Goal: Task Accomplishment & Management: Manage account settings

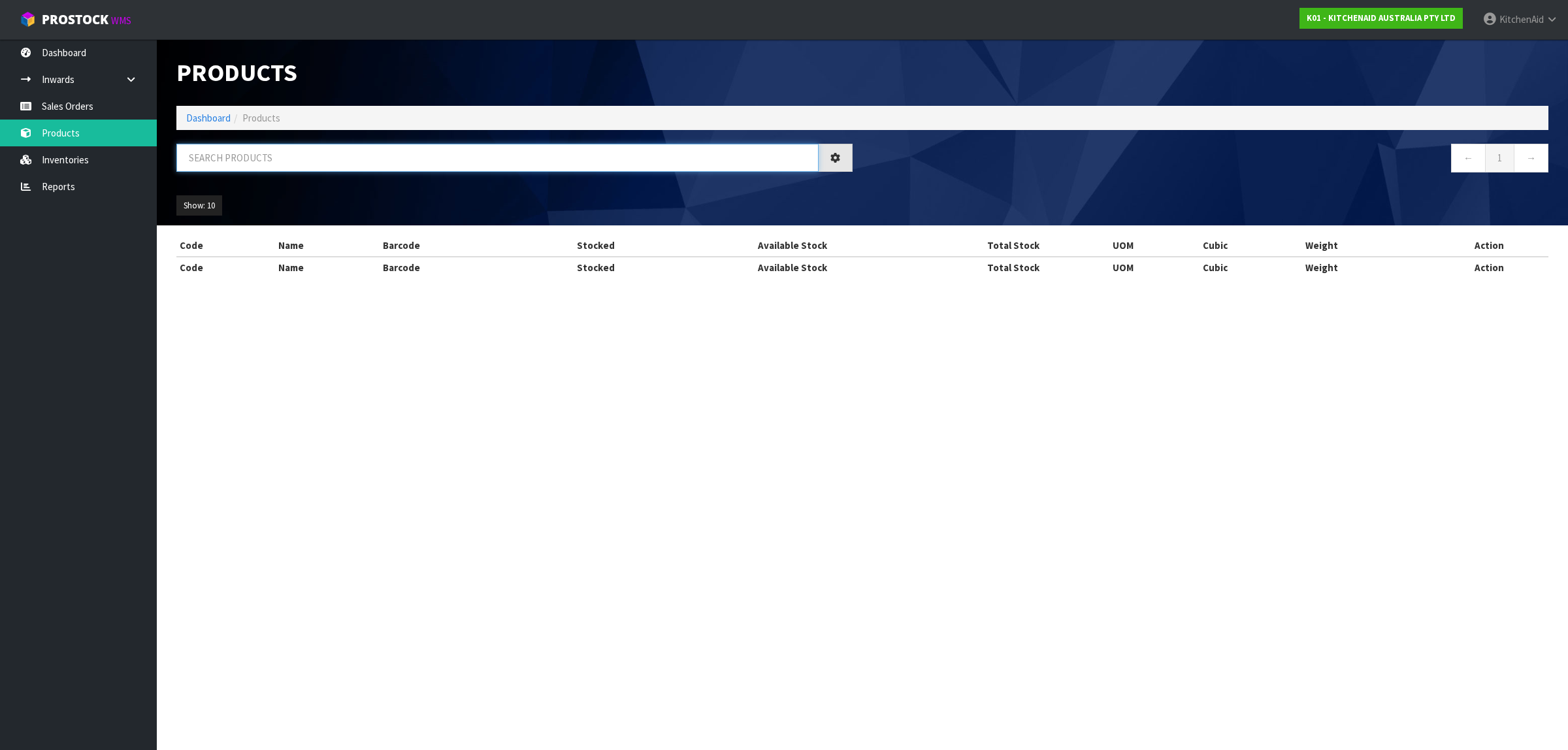
click at [286, 159] on input "text" at bounding box center [497, 157] width 643 height 28
paste input "WPW10119326"
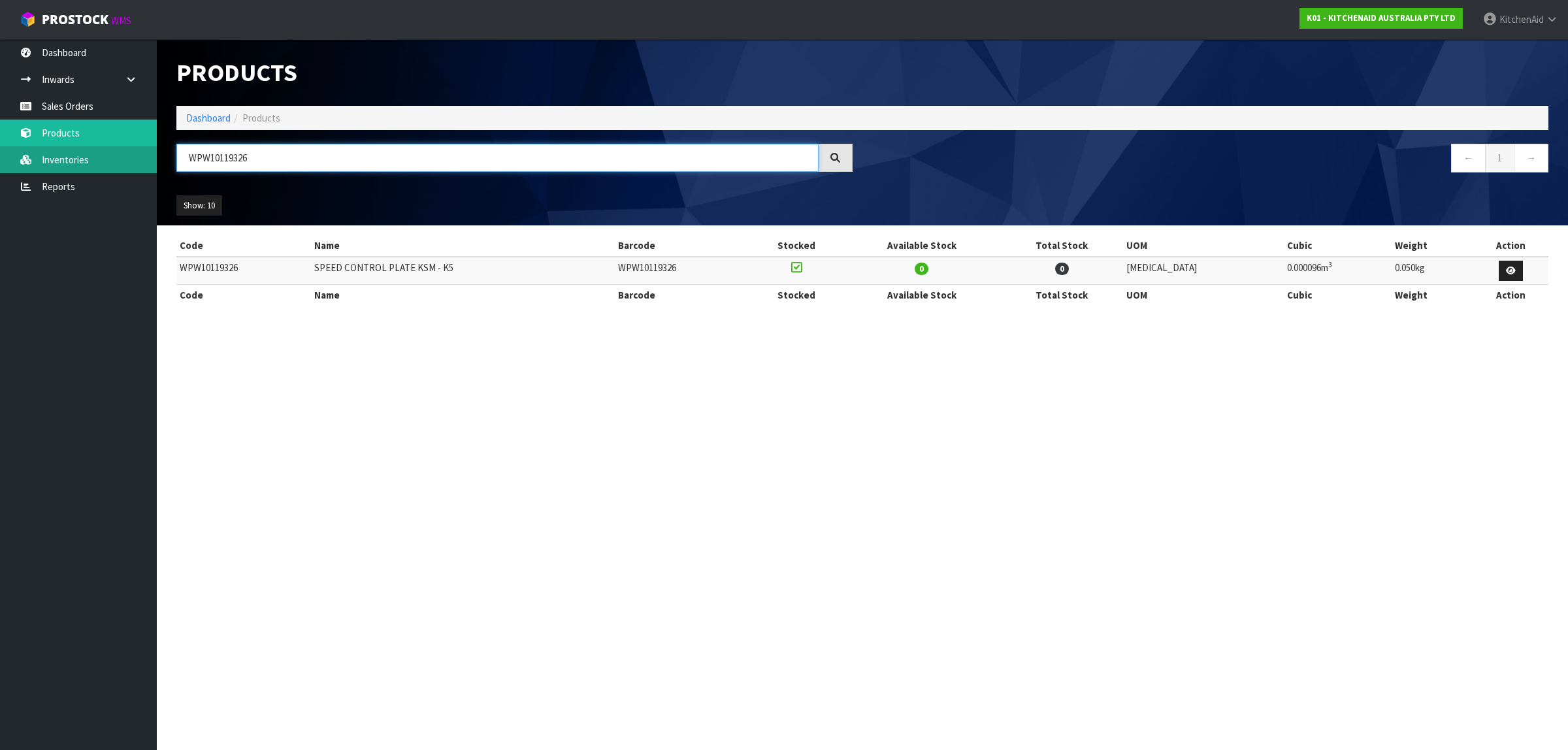
drag, startPoint x: 221, startPoint y: 169, endPoint x: 82, endPoint y: 147, distance: 140.7
click at [82, 147] on body "Toggle navigation ProStock WMS K01 - KITCHENAID AUSTRALIA PTY LTD [GEOGRAPHIC_D…" at bounding box center [784, 375] width 1568 height 750
paste input "240775-1"
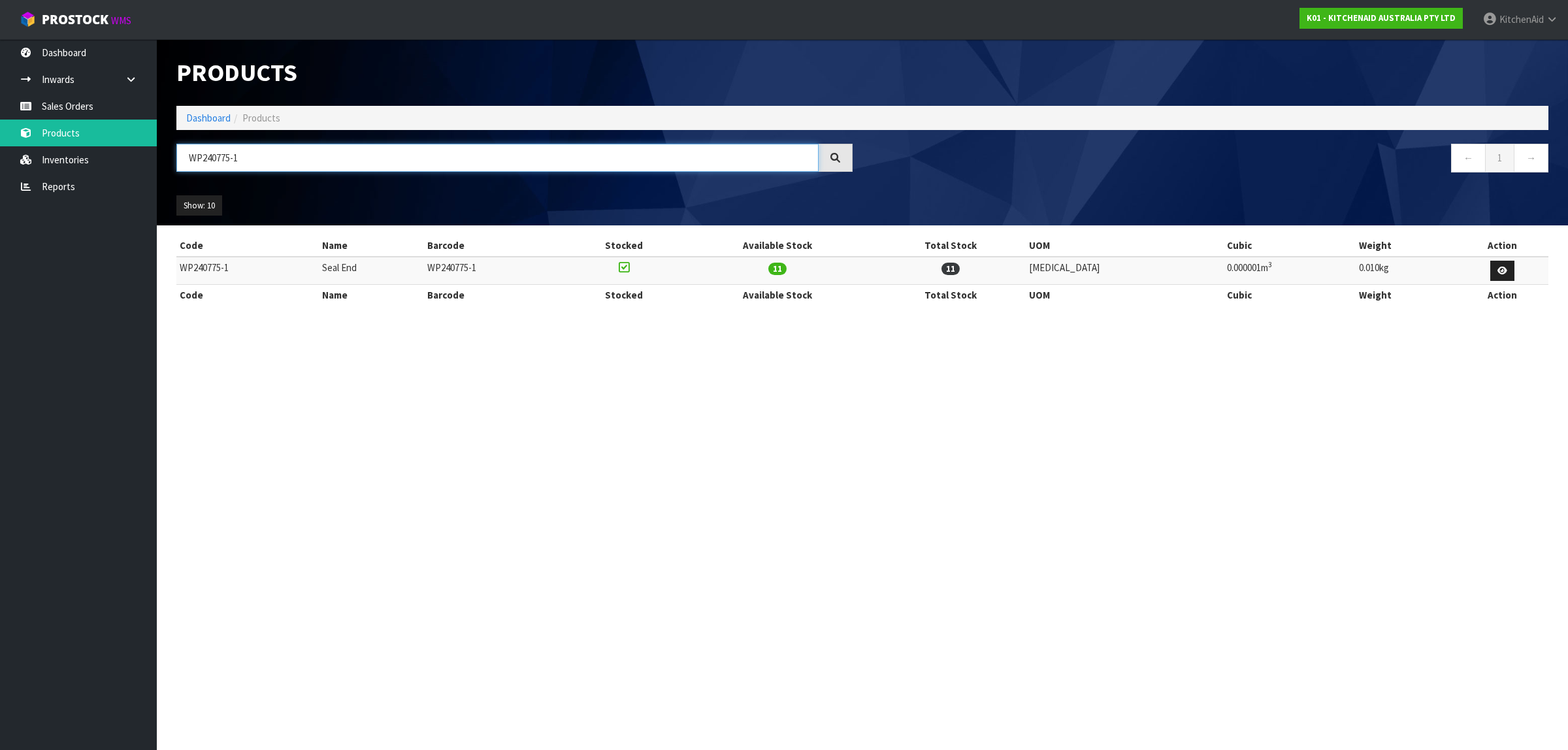
drag, startPoint x: 399, startPoint y: 171, endPoint x: 209, endPoint y: 168, distance: 190.0
click at [209, 168] on input "WP240775-1" at bounding box center [497, 157] width 643 height 28
click at [299, 156] on input "WP240775-1" at bounding box center [497, 157] width 643 height 28
drag, startPoint x: 299, startPoint y: 156, endPoint x: 151, endPoint y: 172, distance: 148.9
click at [151, 172] on body "Toggle navigation ProStock WMS K01 - KITCHENAID AUSTRALIA PTY LTD [GEOGRAPHIC_D…" at bounding box center [784, 375] width 1568 height 750
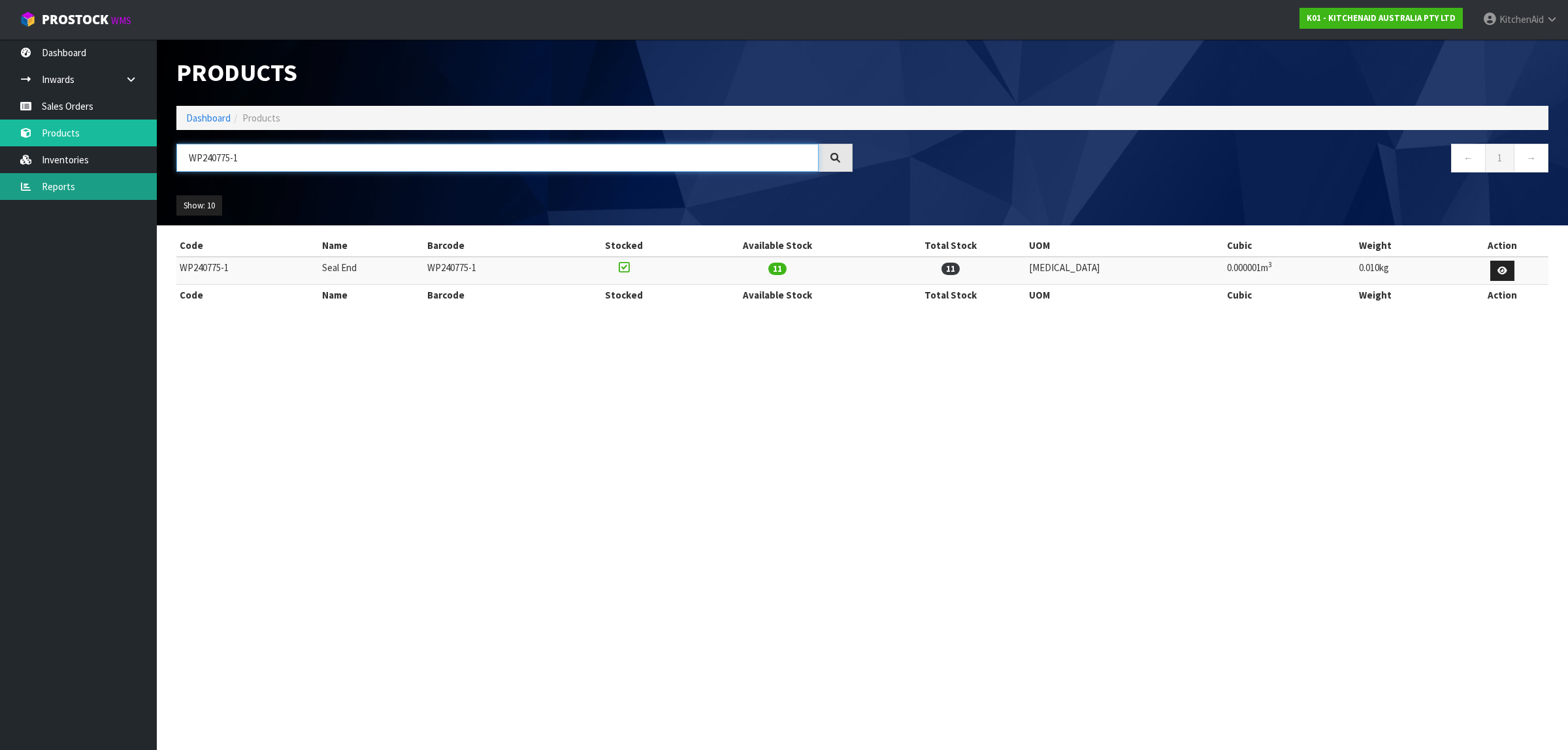
paste input "4162324"
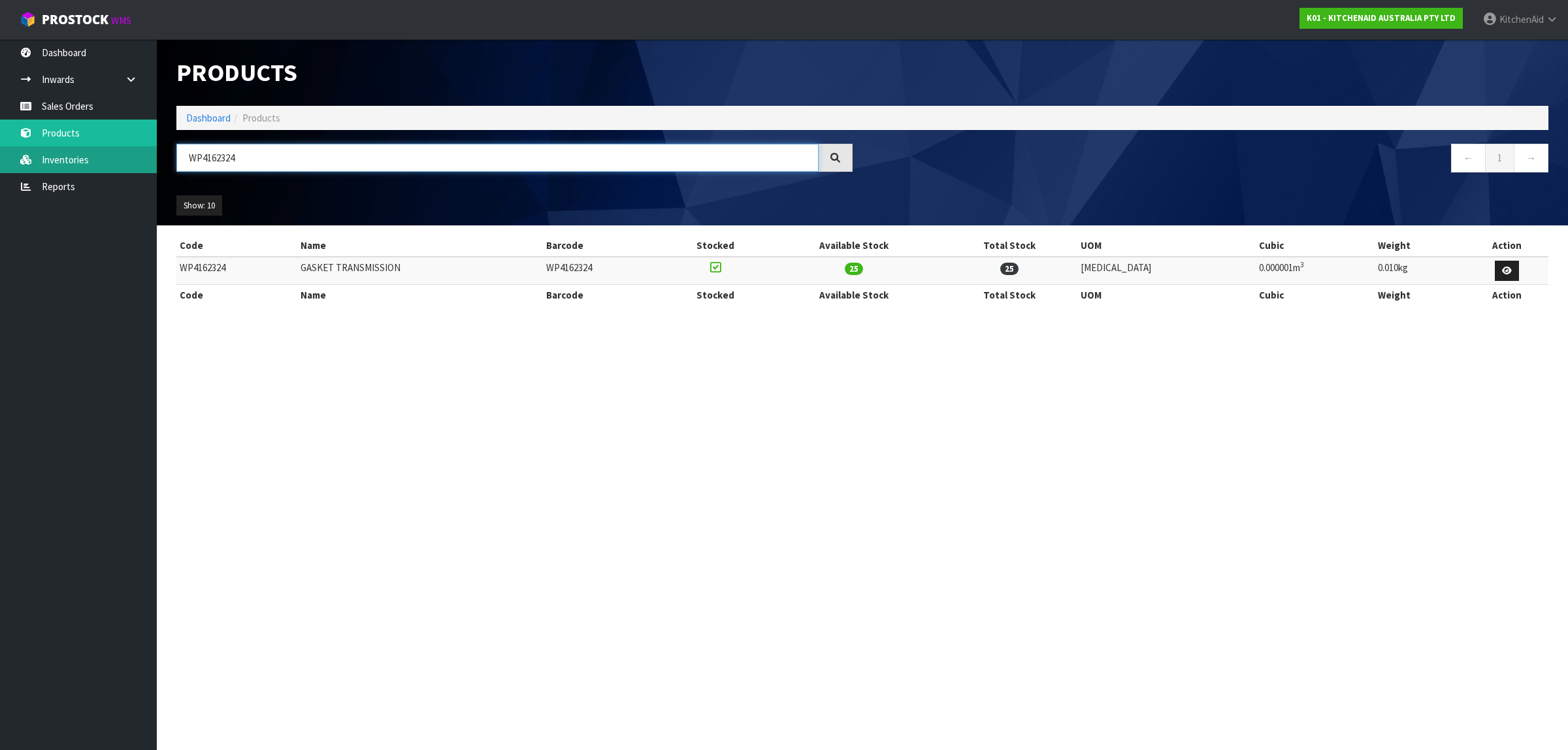
paste input "11661858"
drag, startPoint x: 299, startPoint y: 155, endPoint x: 134, endPoint y: 171, distance: 165.8
click at [134, 171] on body "Toggle navigation ProStock WMS K01 - KITCHENAID AUSTRALIA PTY LTD [GEOGRAPHIC_D…" at bounding box center [784, 375] width 1568 height 750
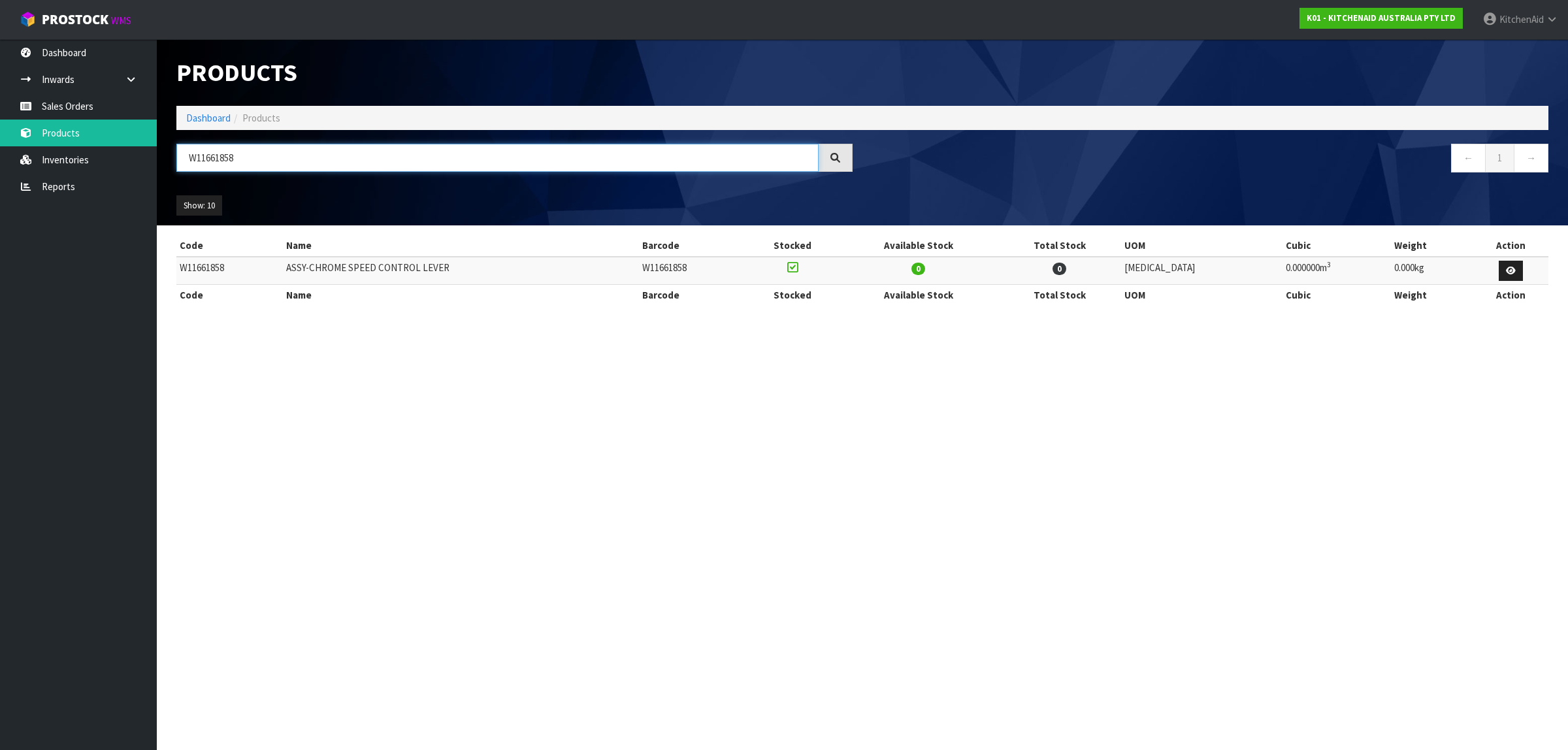
drag, startPoint x: 337, startPoint y: 156, endPoint x: 166, endPoint y: 141, distance: 171.7
click at [166, 141] on div "Products Import Products Drop file here to import csv template Dashboard Produc…" at bounding box center [862, 132] width 1392 height 187
paste input "0900799"
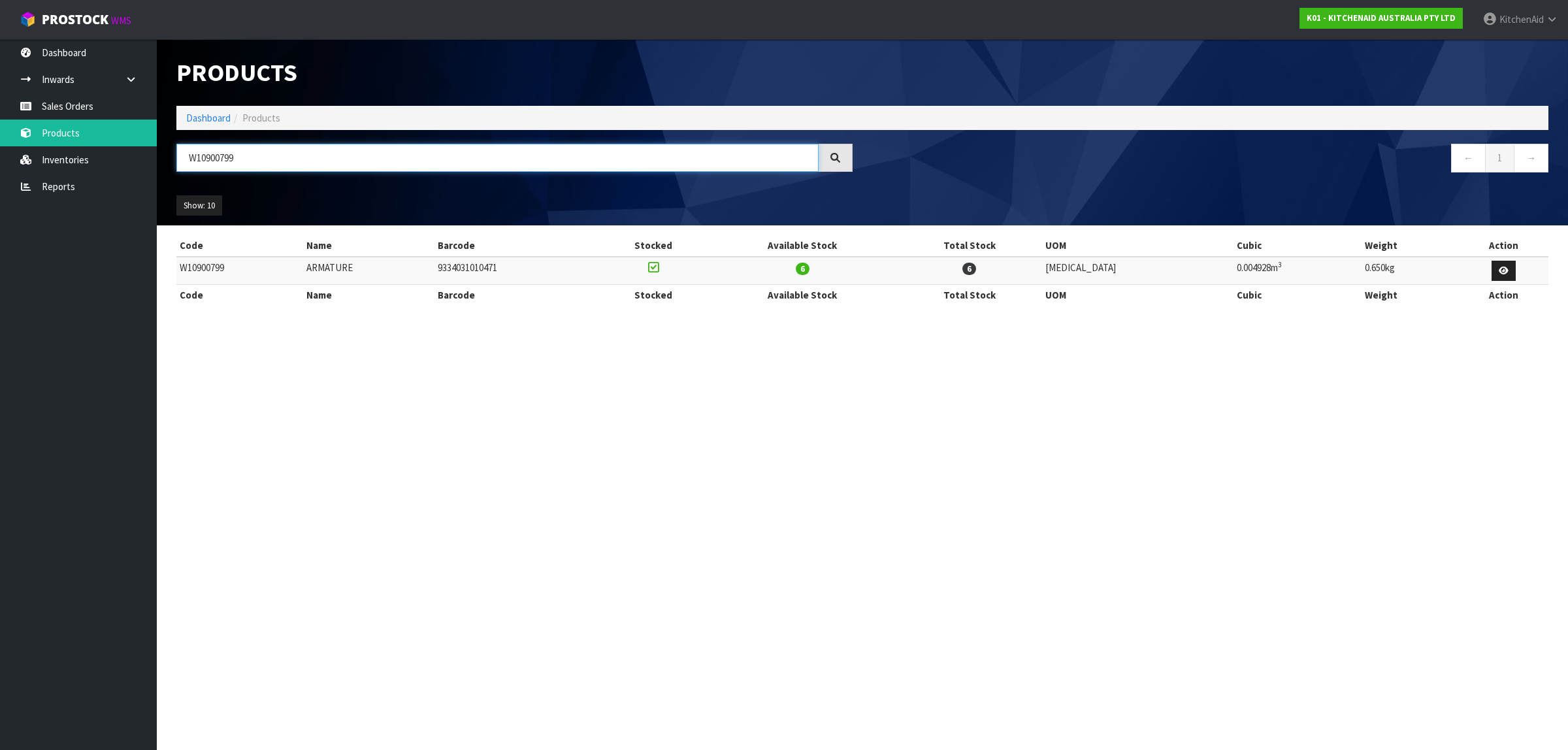
drag, startPoint x: 290, startPoint y: 163, endPoint x: 162, endPoint y: 166, distance: 128.0
click at [162, 166] on header "Products Import Products Drop file here to import csv template Dashboard Produc…" at bounding box center [862, 132] width 1412 height 187
paste input "PW10417246"
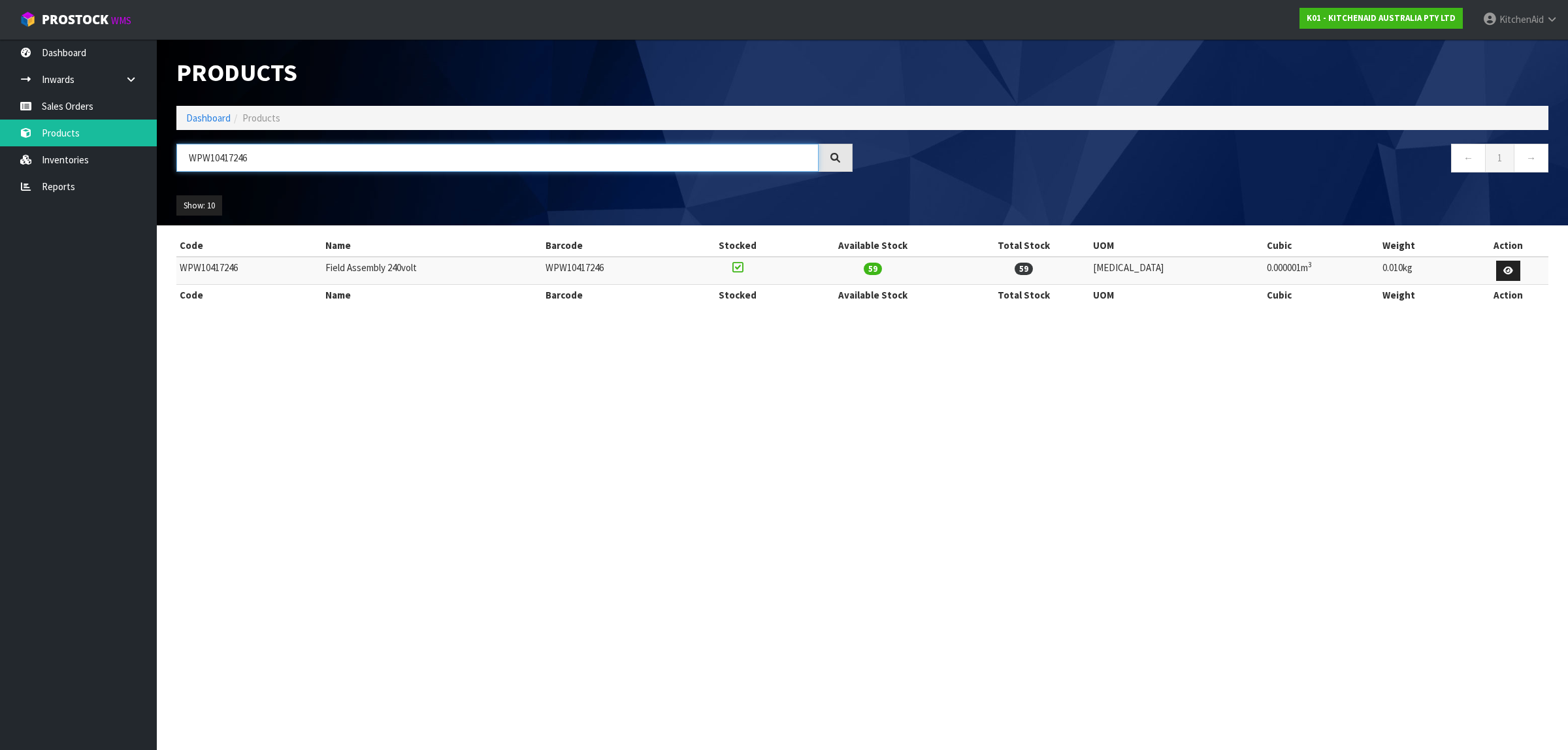
drag, startPoint x: 345, startPoint y: 161, endPoint x: 159, endPoint y: 158, distance: 186.0
click at [159, 158] on header "Products Import Products Drop file here to import csv template Dashboard Produc…" at bounding box center [862, 132] width 1412 height 187
paste input "112253VP"
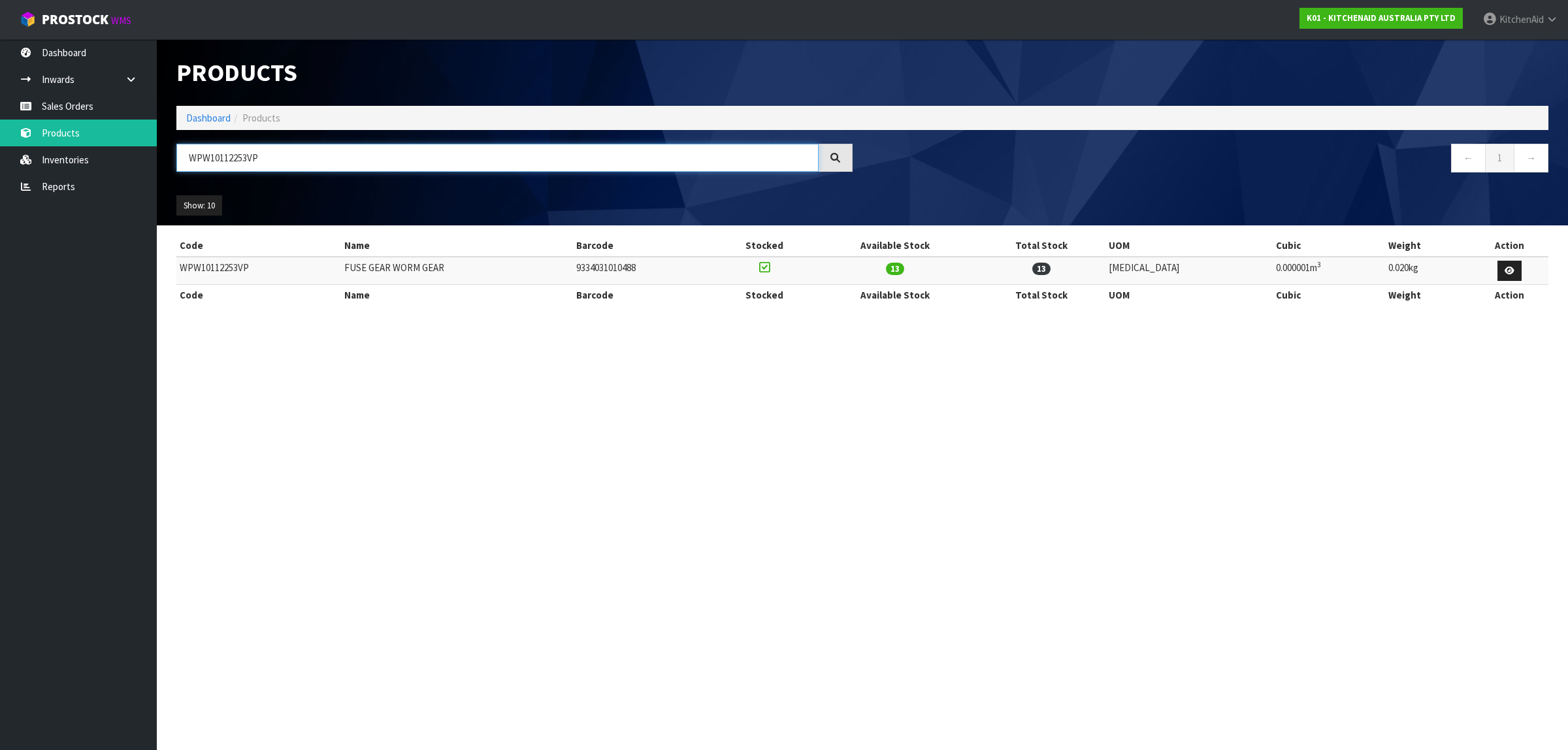
drag, startPoint x: 282, startPoint y: 161, endPoint x: 178, endPoint y: 162, distance: 104.0
click at [178, 162] on input "WPW10112253VP" at bounding box center [497, 157] width 643 height 28
paste input "3184200"
drag, startPoint x: 271, startPoint y: 161, endPoint x: 181, endPoint y: 149, distance: 90.8
click at [181, 149] on input "WP3184200" at bounding box center [497, 157] width 643 height 28
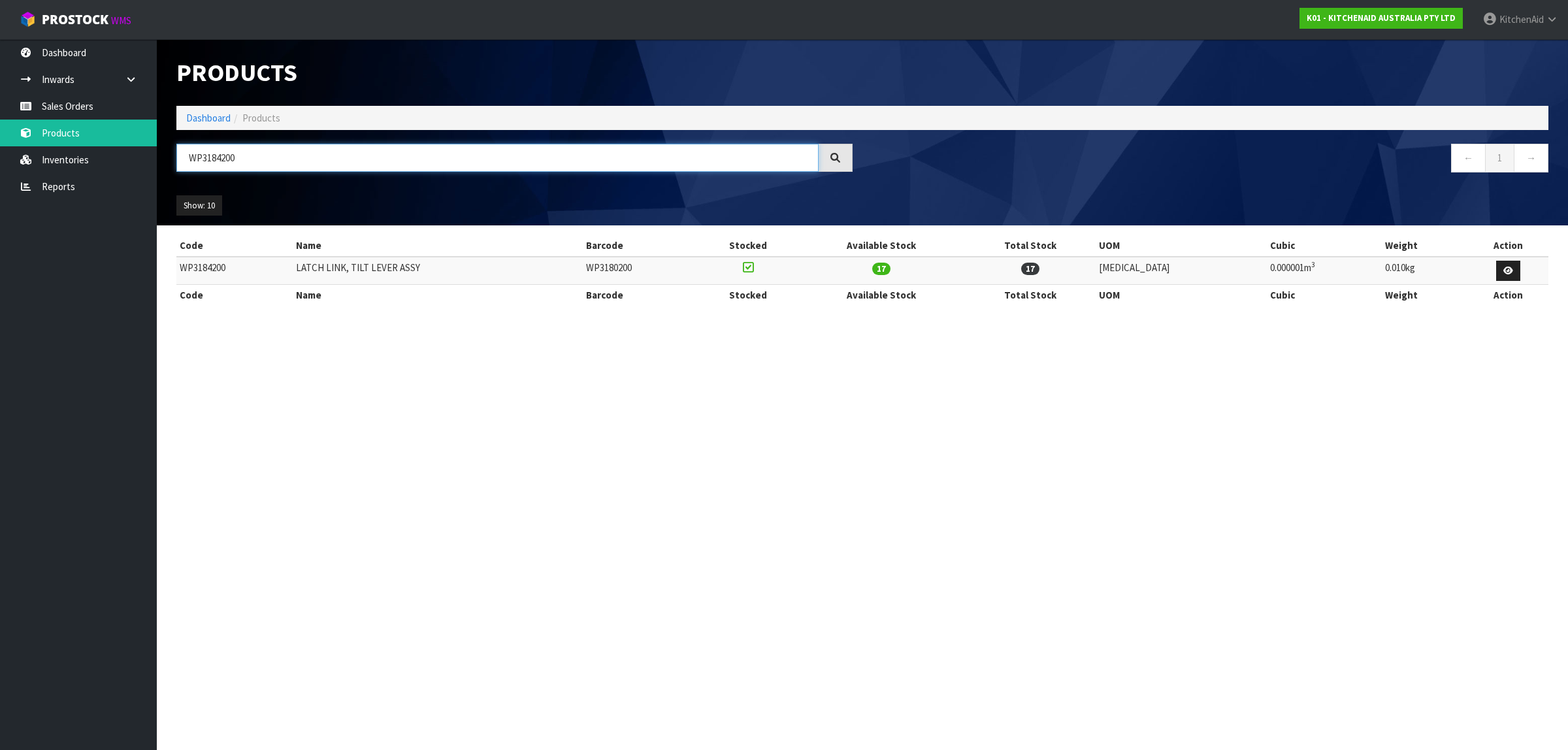
paste input "4162324"
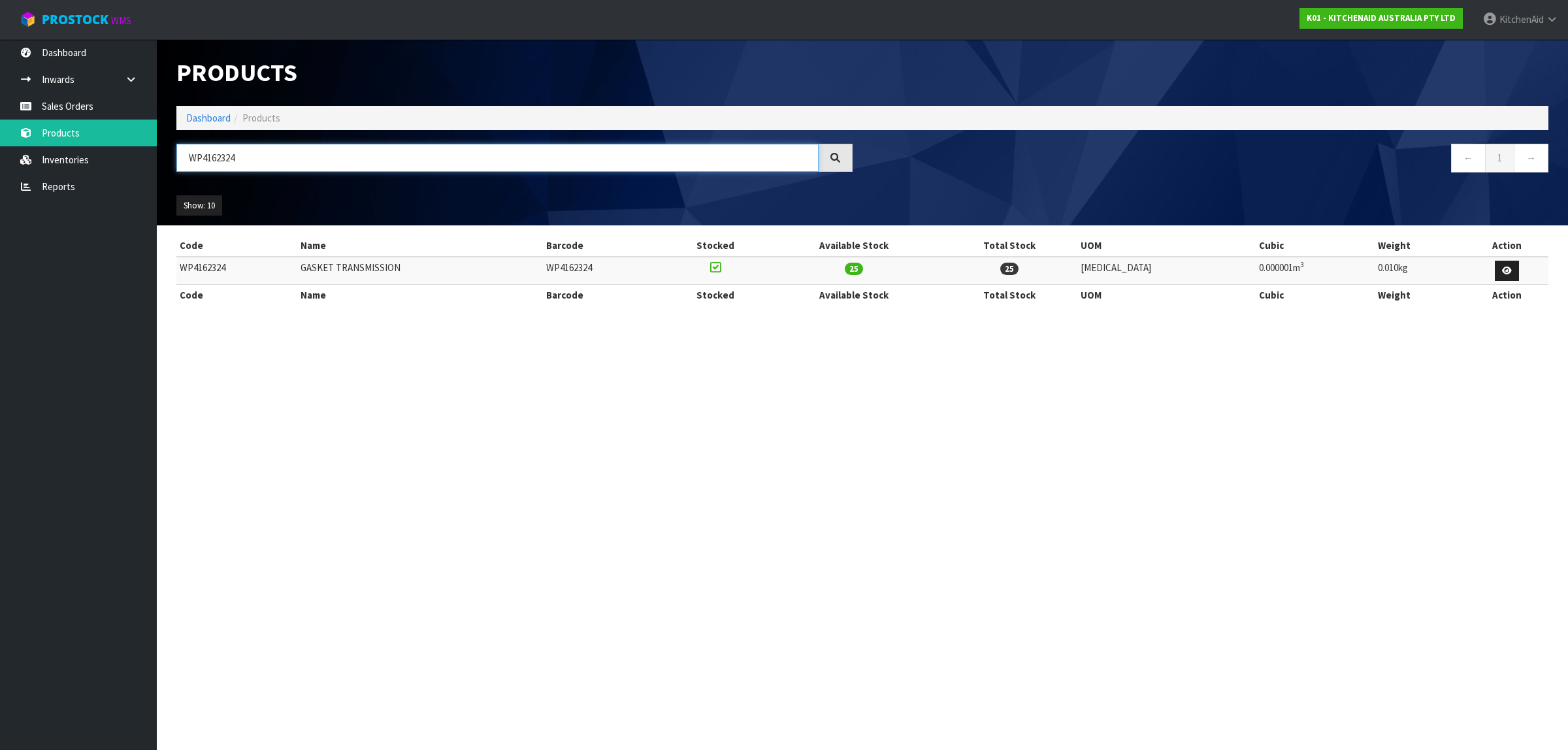
type input "WP4162324"
click at [77, 105] on link "Sales Orders" at bounding box center [78, 106] width 156 height 27
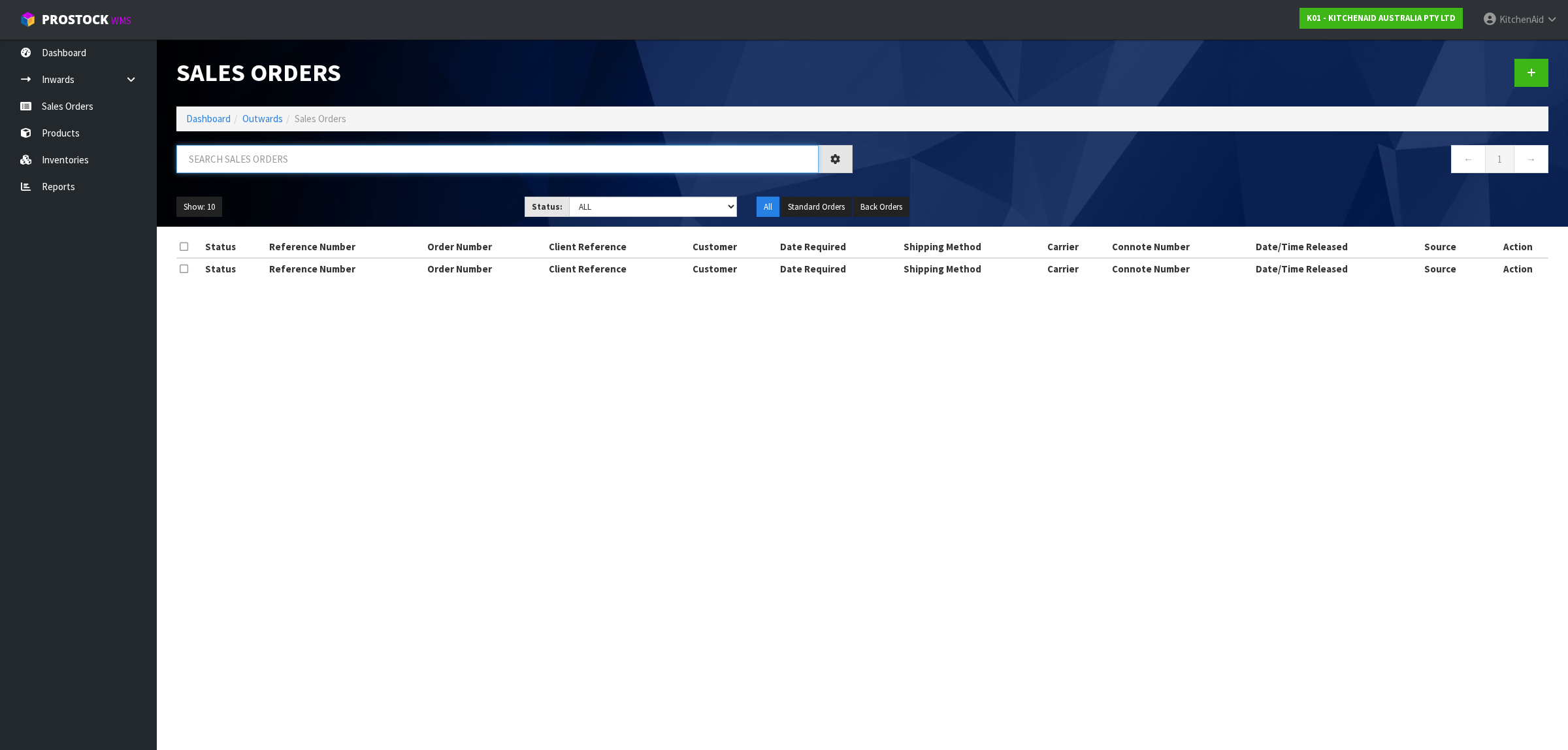
click at [287, 157] on input "text" at bounding box center [497, 159] width 643 height 28
paste input "0082037437"
type input "0082037437"
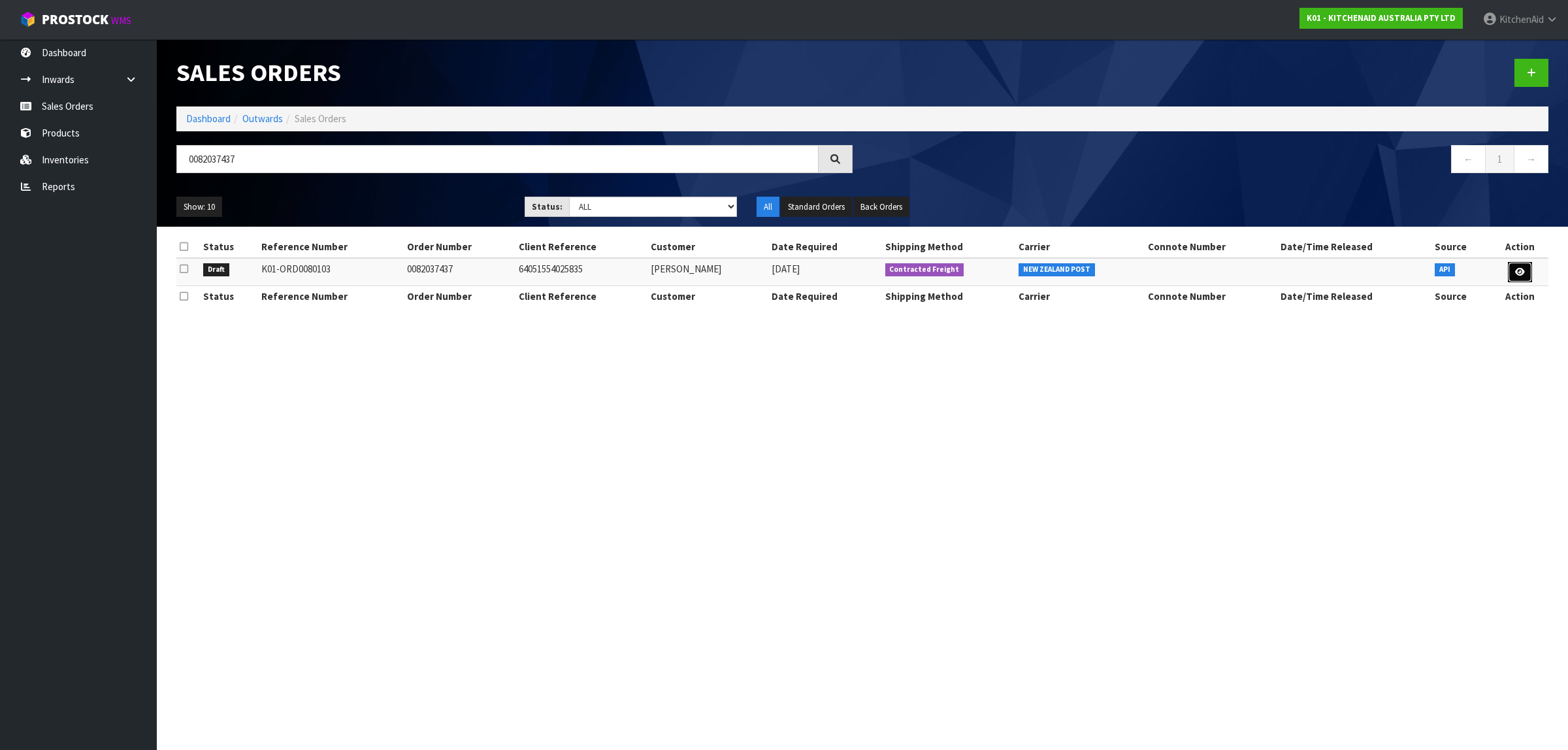
click at [1516, 272] on icon at bounding box center [1520, 272] width 10 height 8
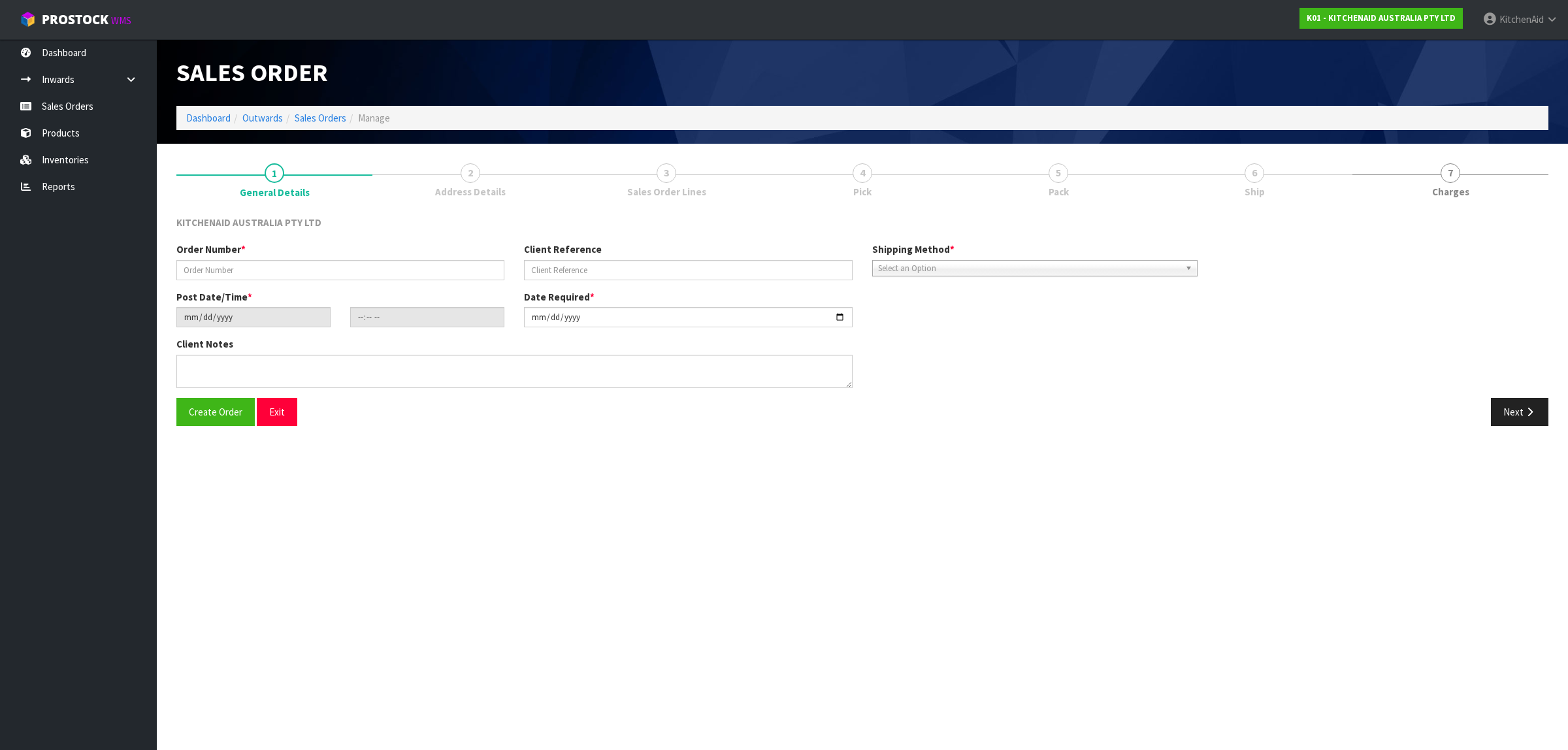
type input "0082037437"
type input "64051554025835"
type input "[DATE]"
type input "10:38:24.000"
type input "[DATE]"
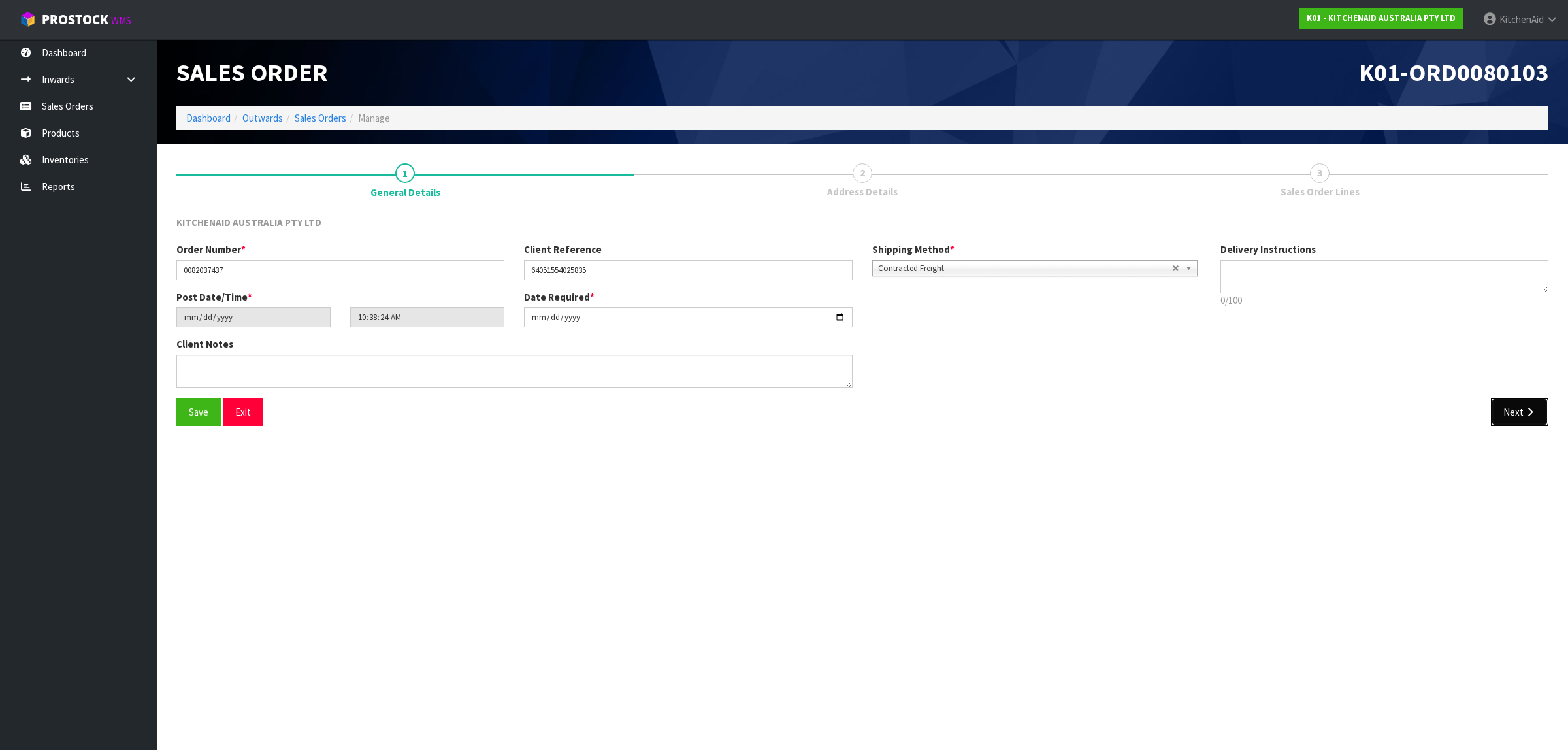
click at [1513, 405] on button "Next" at bounding box center [1520, 411] width 57 height 28
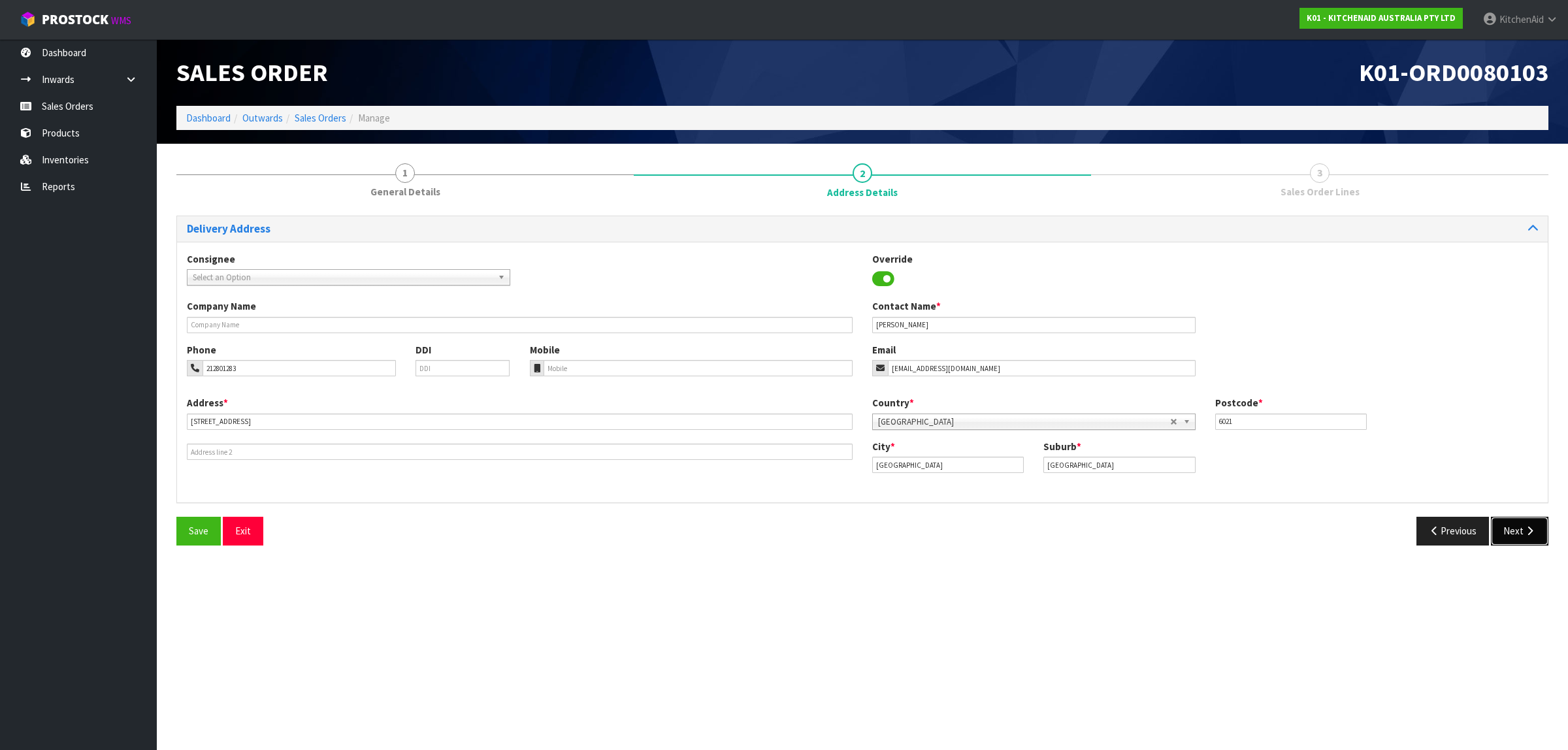
click at [1518, 534] on button "Next" at bounding box center [1520, 530] width 57 height 28
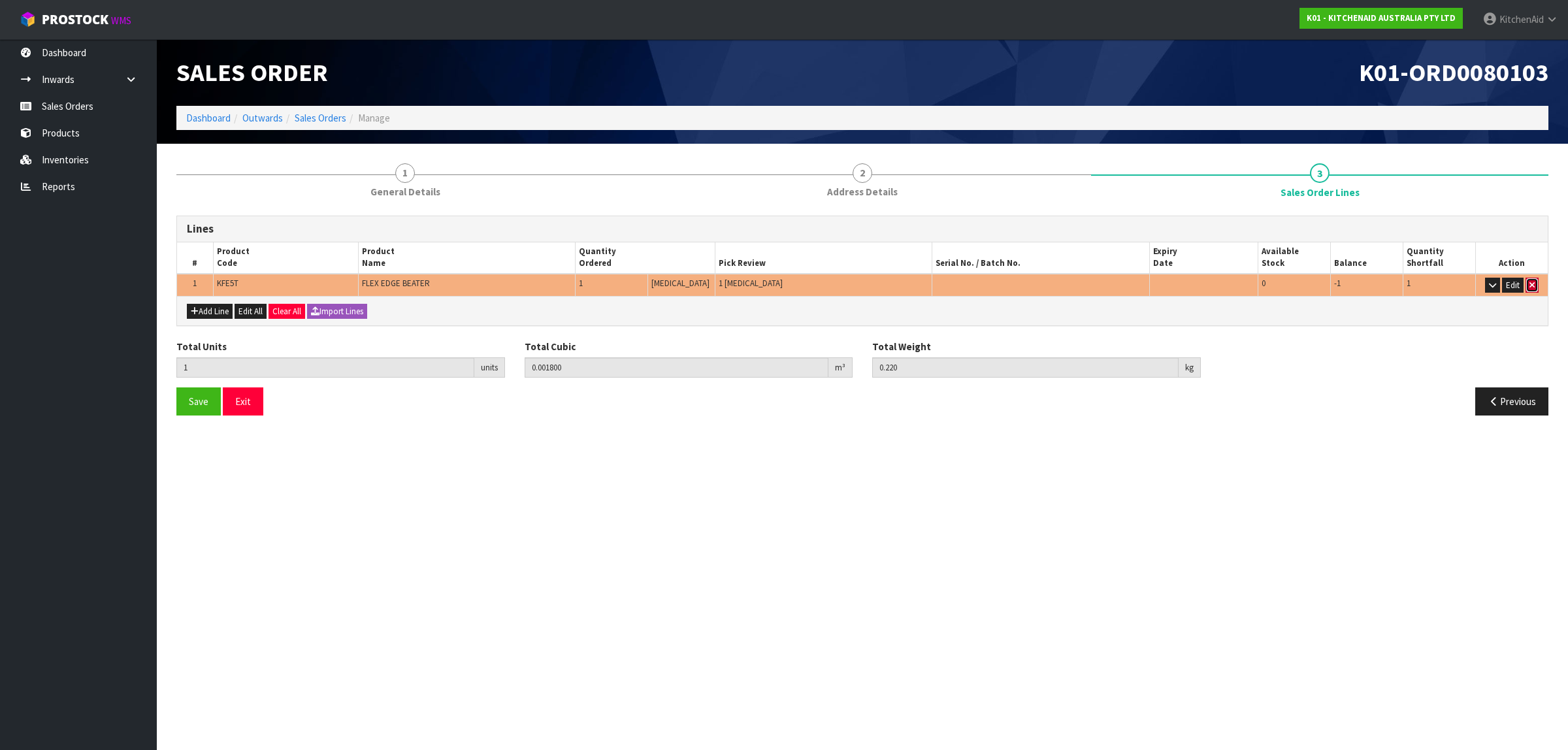
click at [1534, 282] on button "button" at bounding box center [1532, 285] width 13 height 16
type input "0"
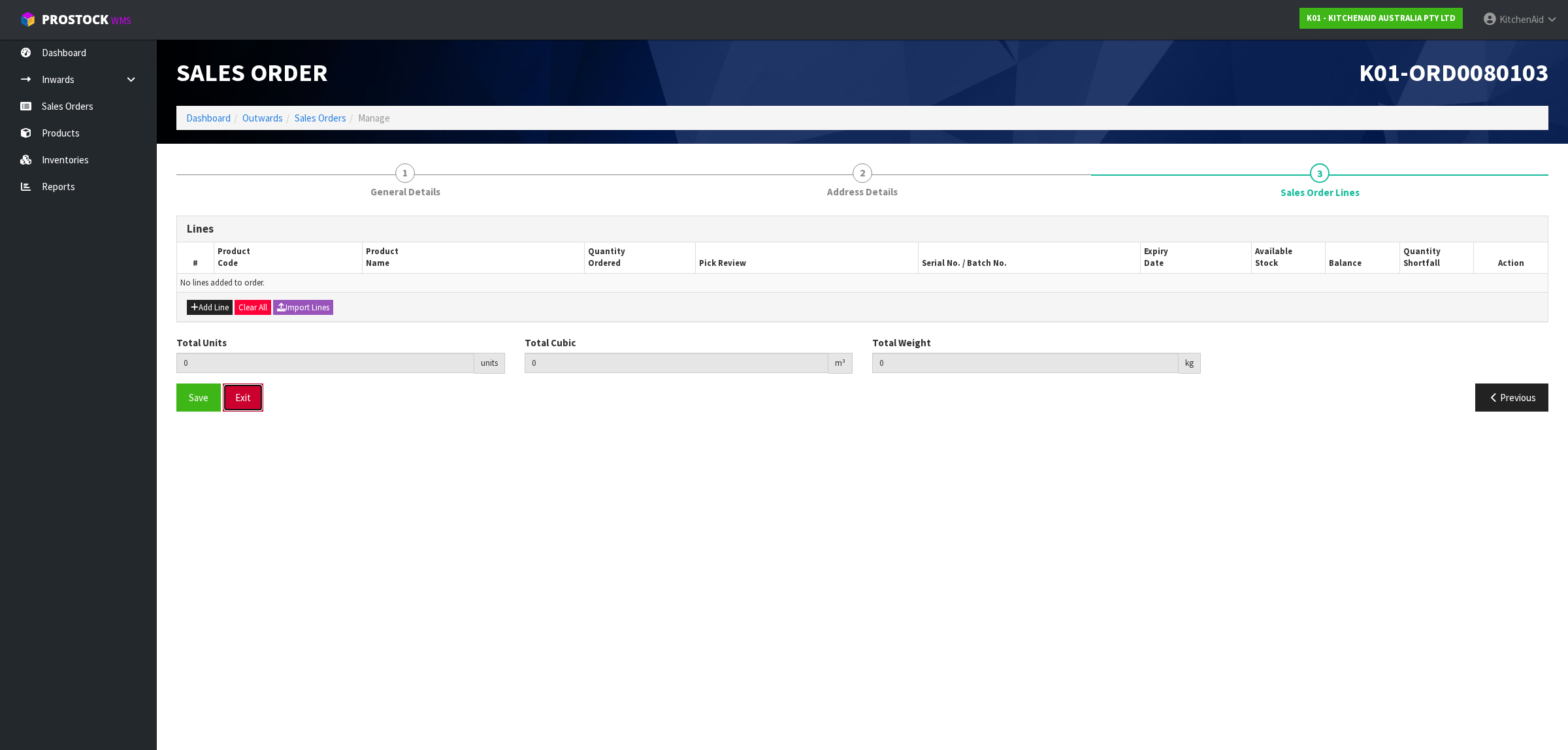
click at [242, 403] on button "Exit" at bounding box center [243, 397] width 41 height 28
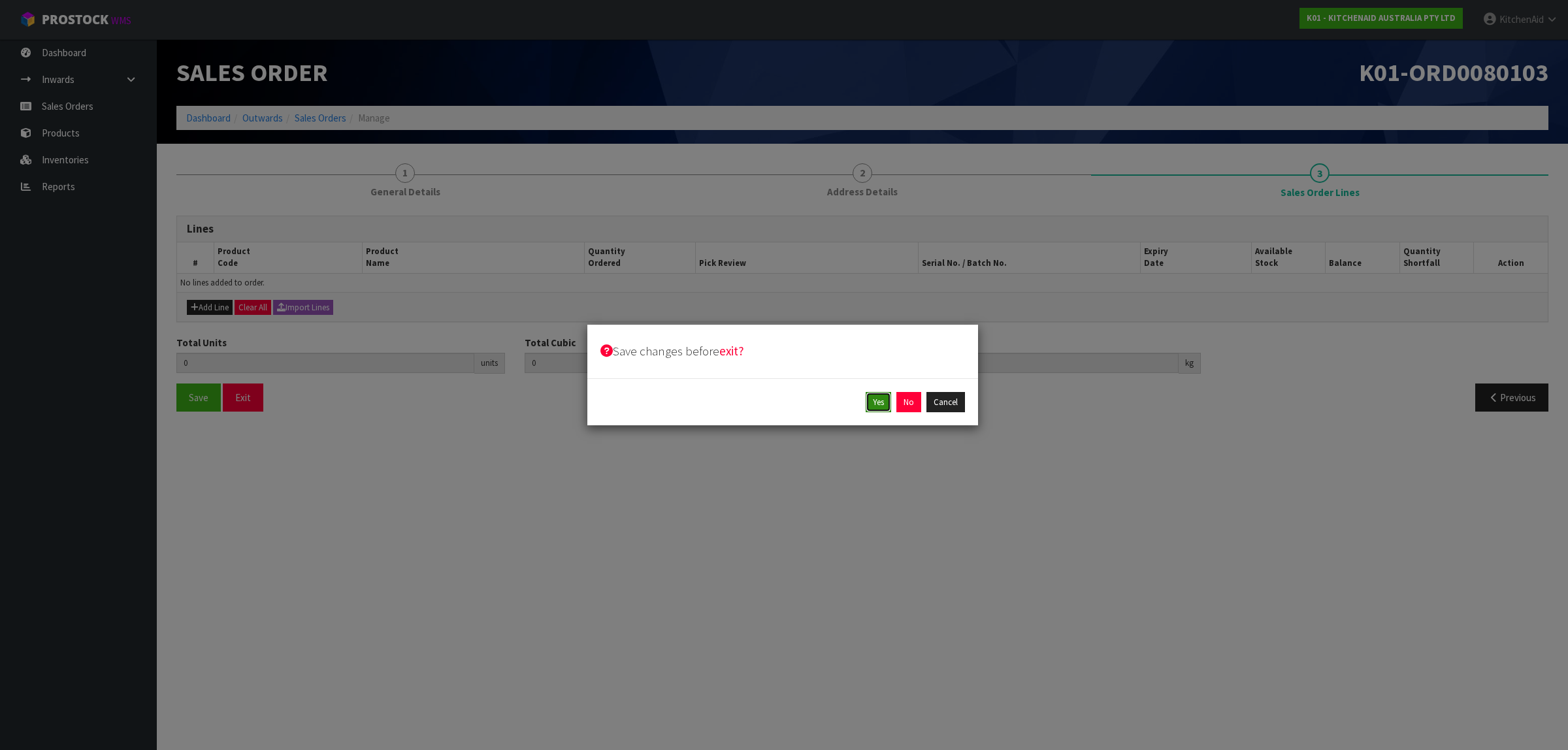
click at [879, 403] on button "Yes" at bounding box center [879, 402] width 26 height 21
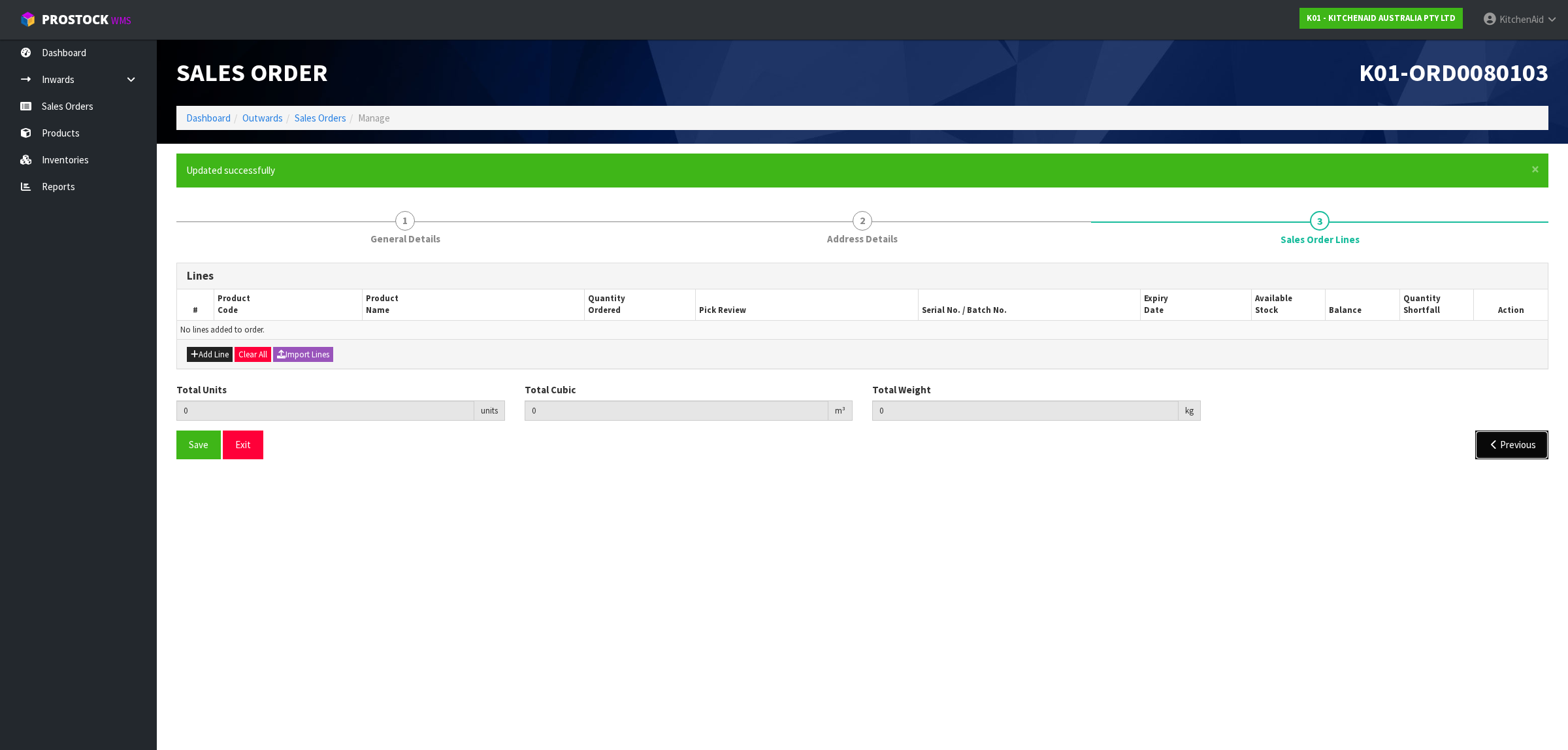
click at [1527, 445] on button "Previous" at bounding box center [1512, 444] width 73 height 28
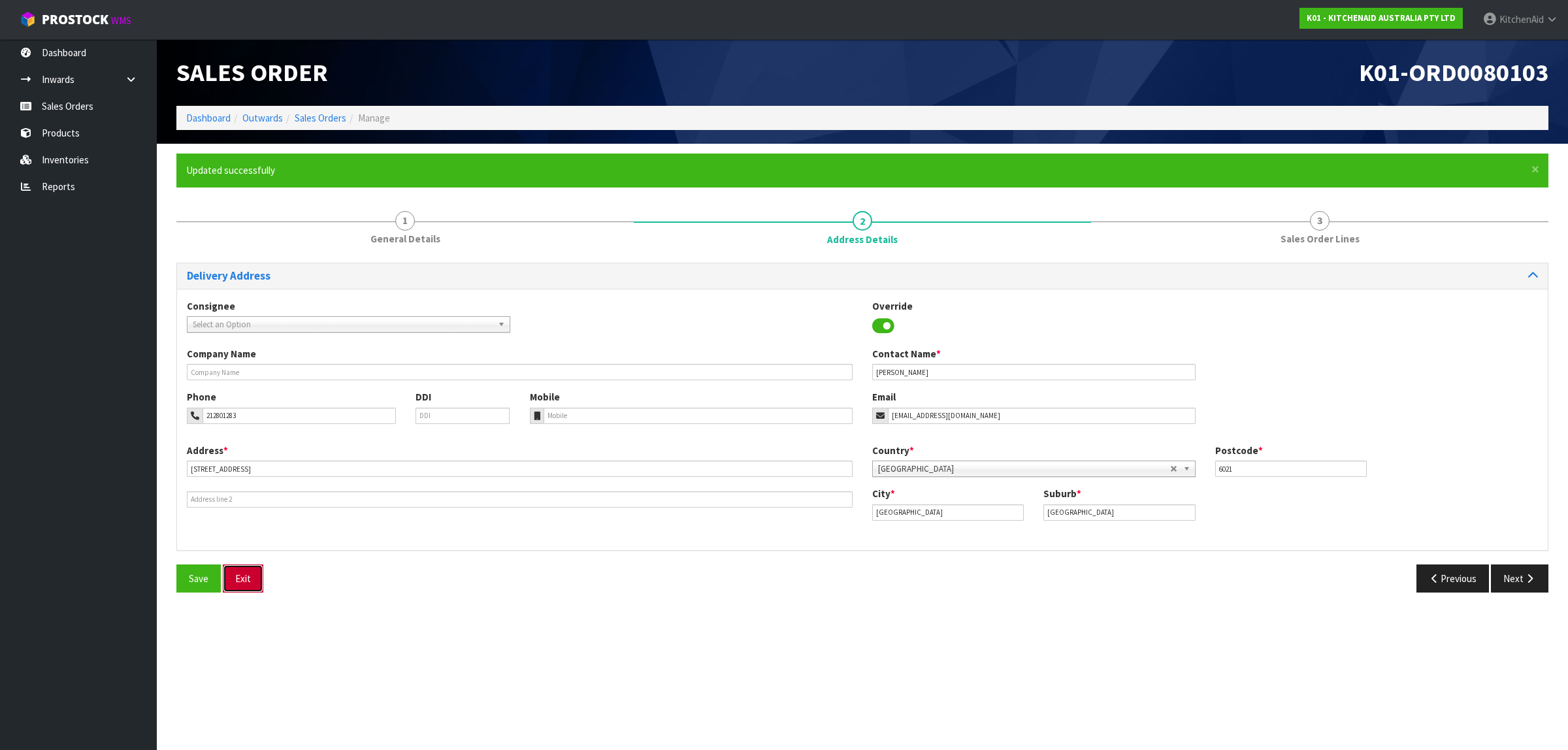
click at [255, 576] on button "Exit" at bounding box center [243, 578] width 41 height 28
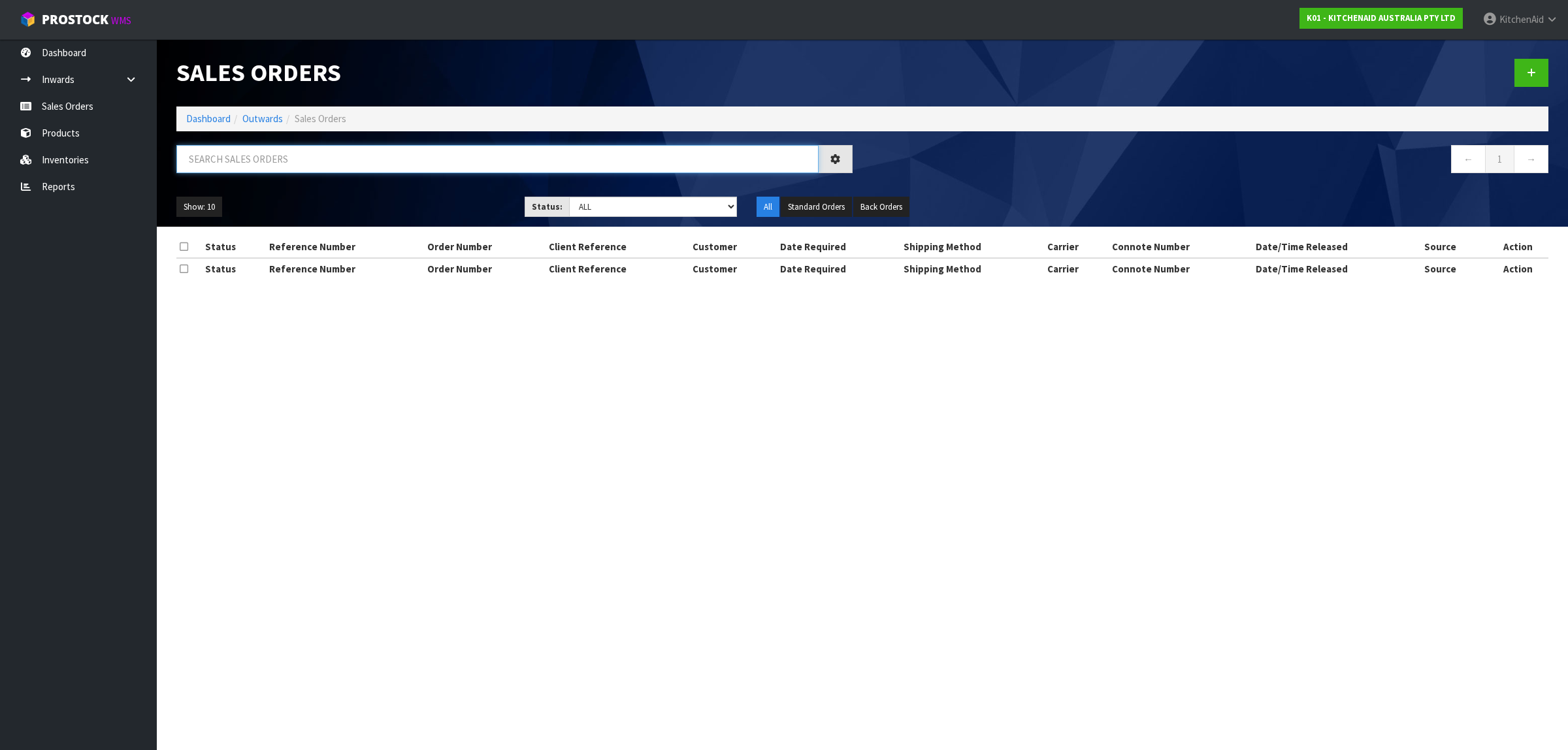
click at [266, 161] on input "text" at bounding box center [497, 159] width 643 height 28
paste input "64051554025835"
type input "64051554025835"
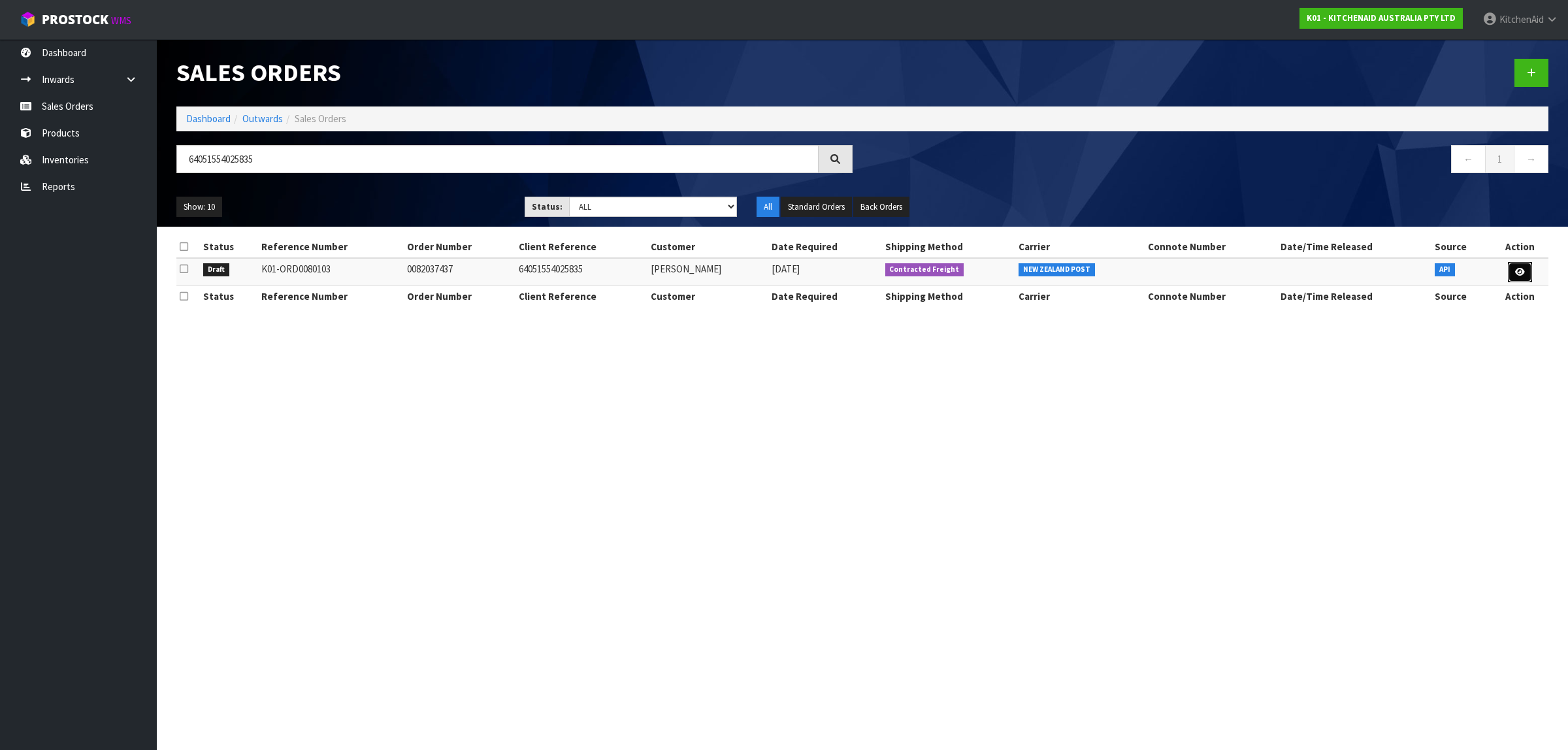
click at [1523, 275] on icon at bounding box center [1520, 272] width 10 height 8
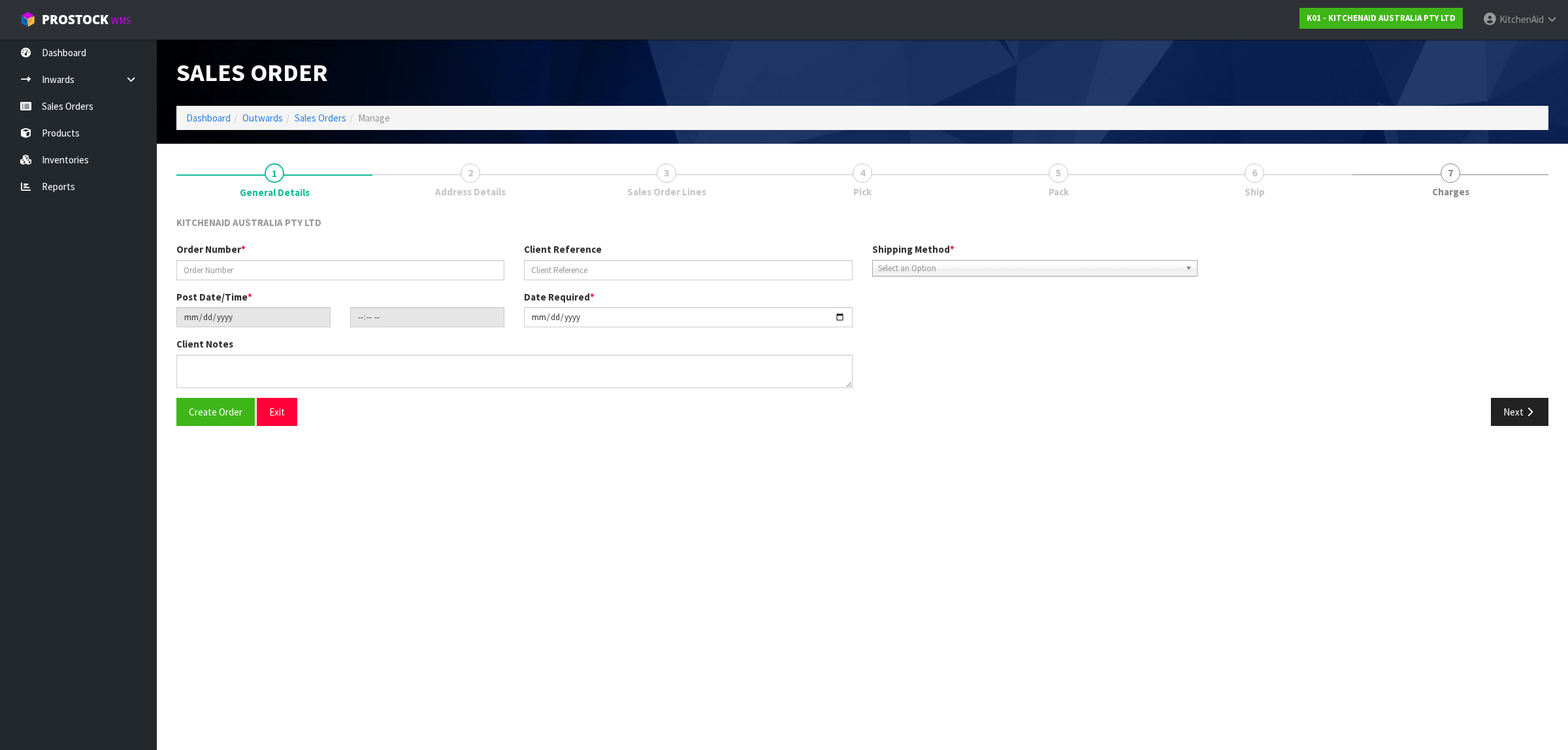
type input "0082037437"
type input "64051554025835"
type input "[DATE]"
type input "13:38:24.000"
type input "[DATE]"
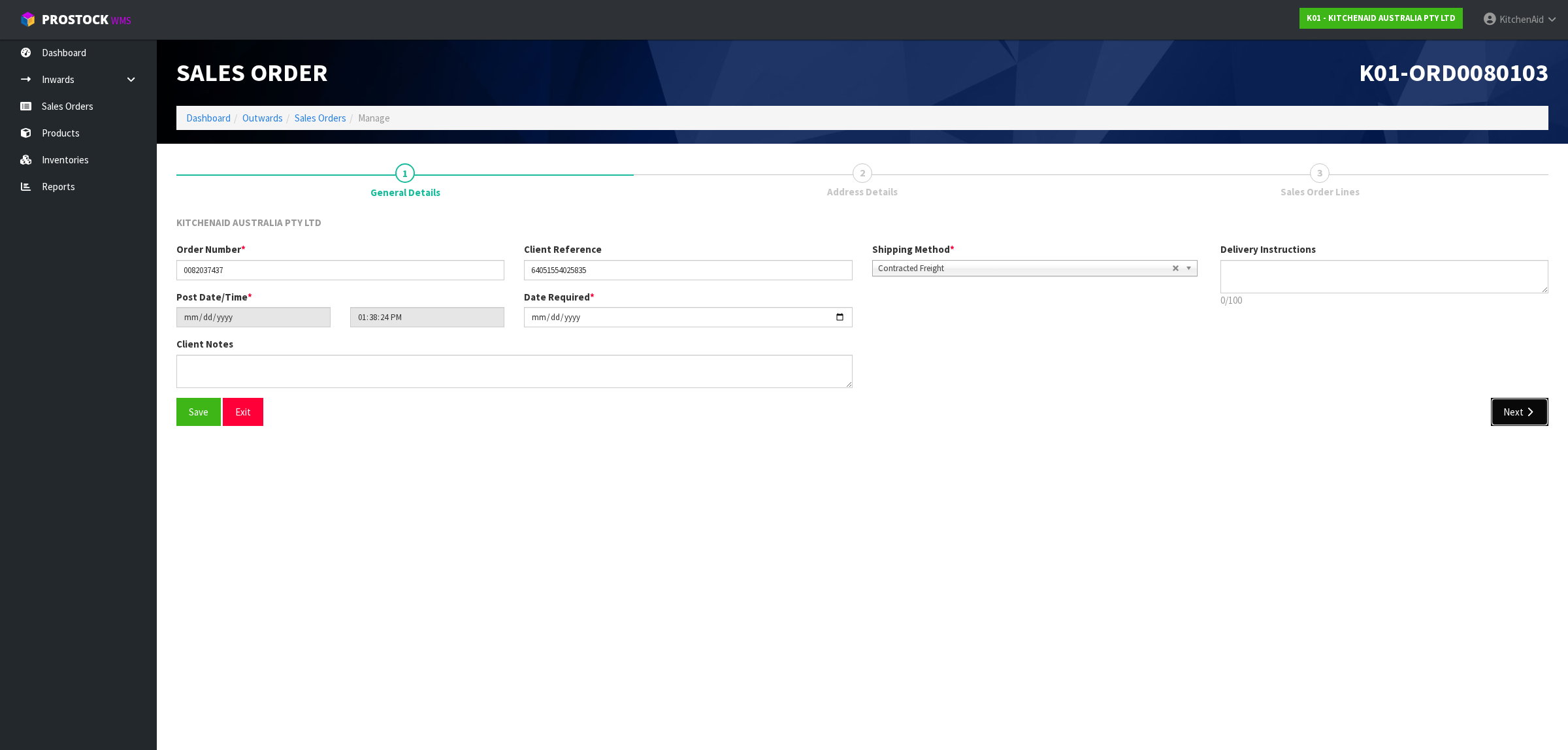
click at [1533, 414] on icon "button" at bounding box center [1530, 411] width 13 height 10
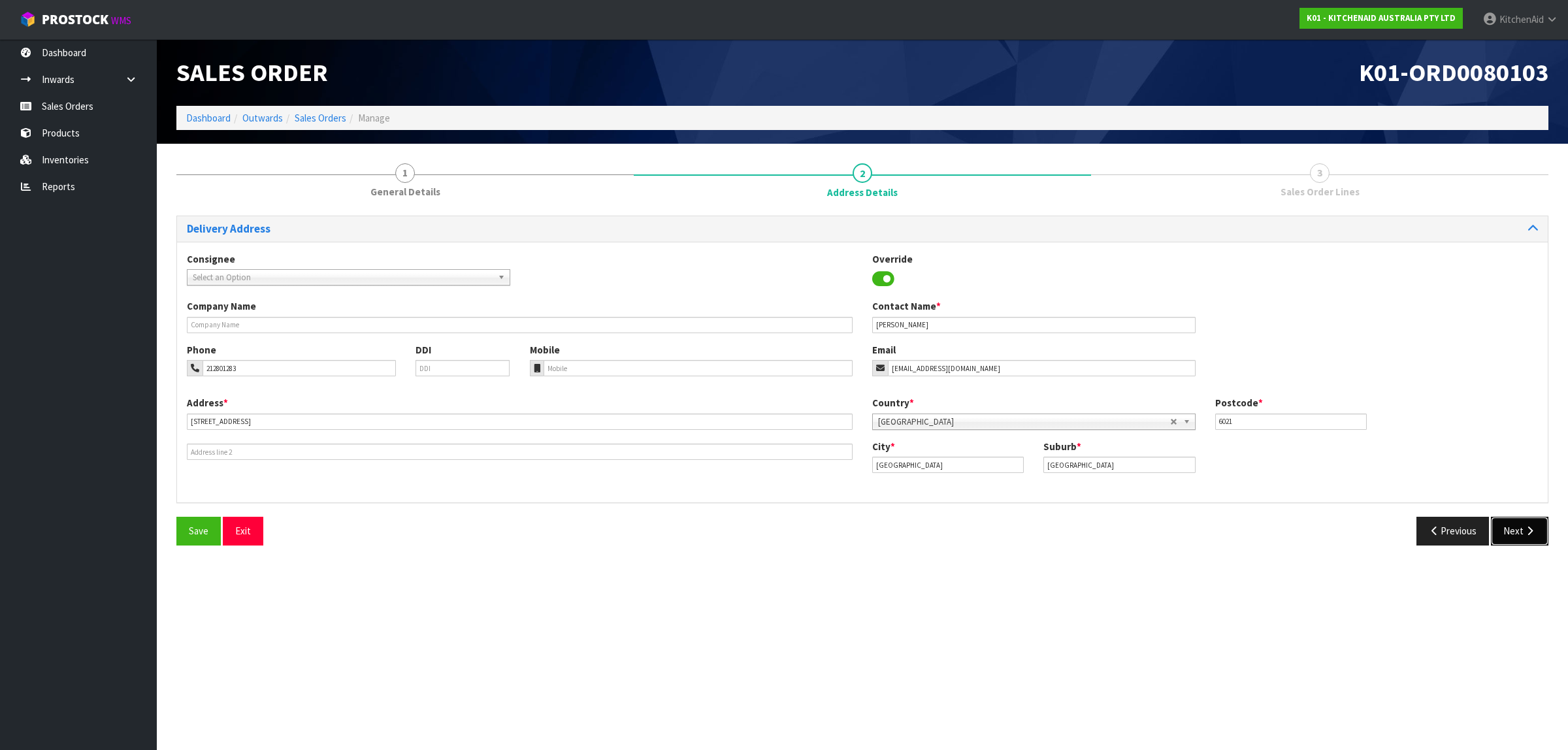
click at [1523, 538] on button "Next" at bounding box center [1520, 530] width 57 height 28
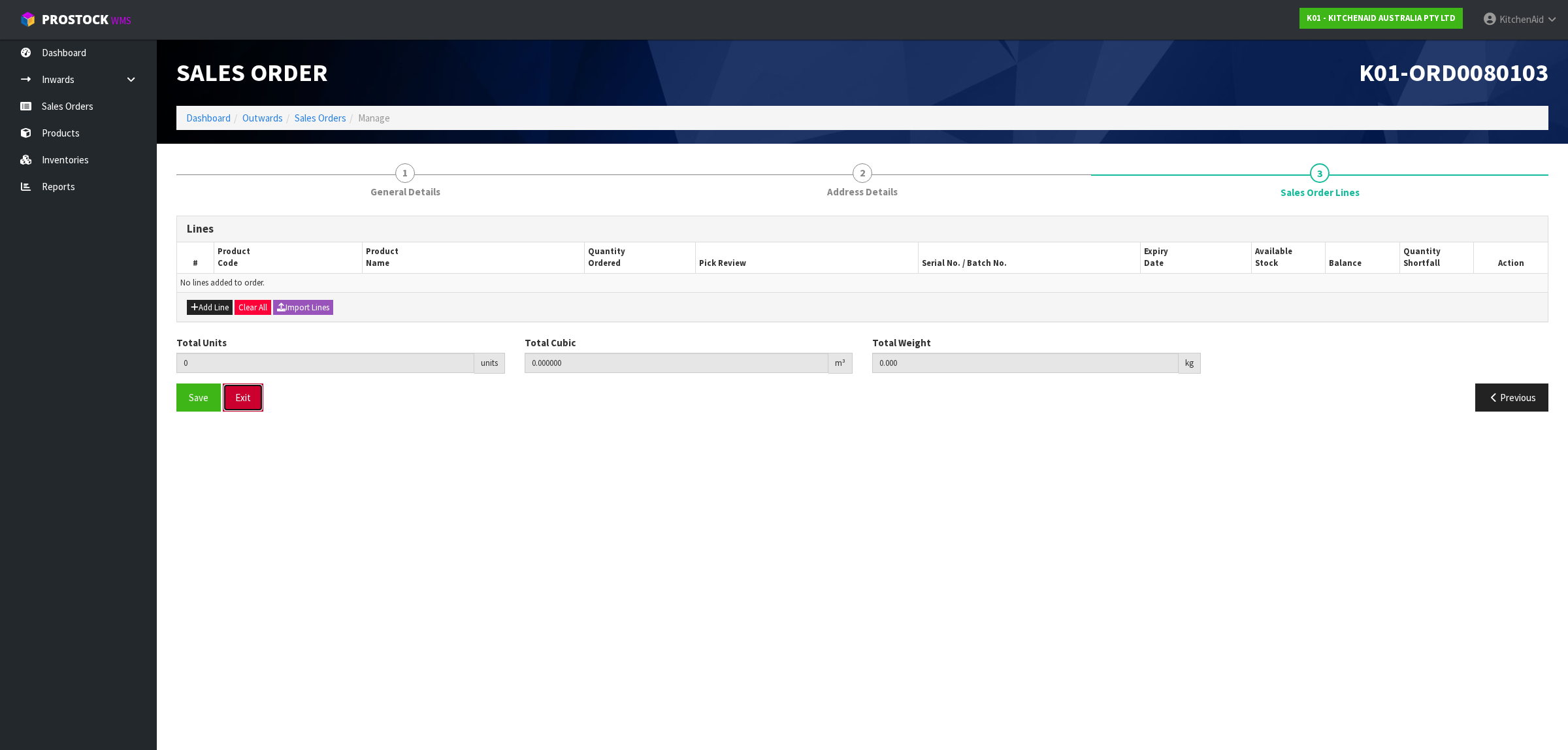
click at [236, 390] on button "Exit" at bounding box center [243, 397] width 41 height 28
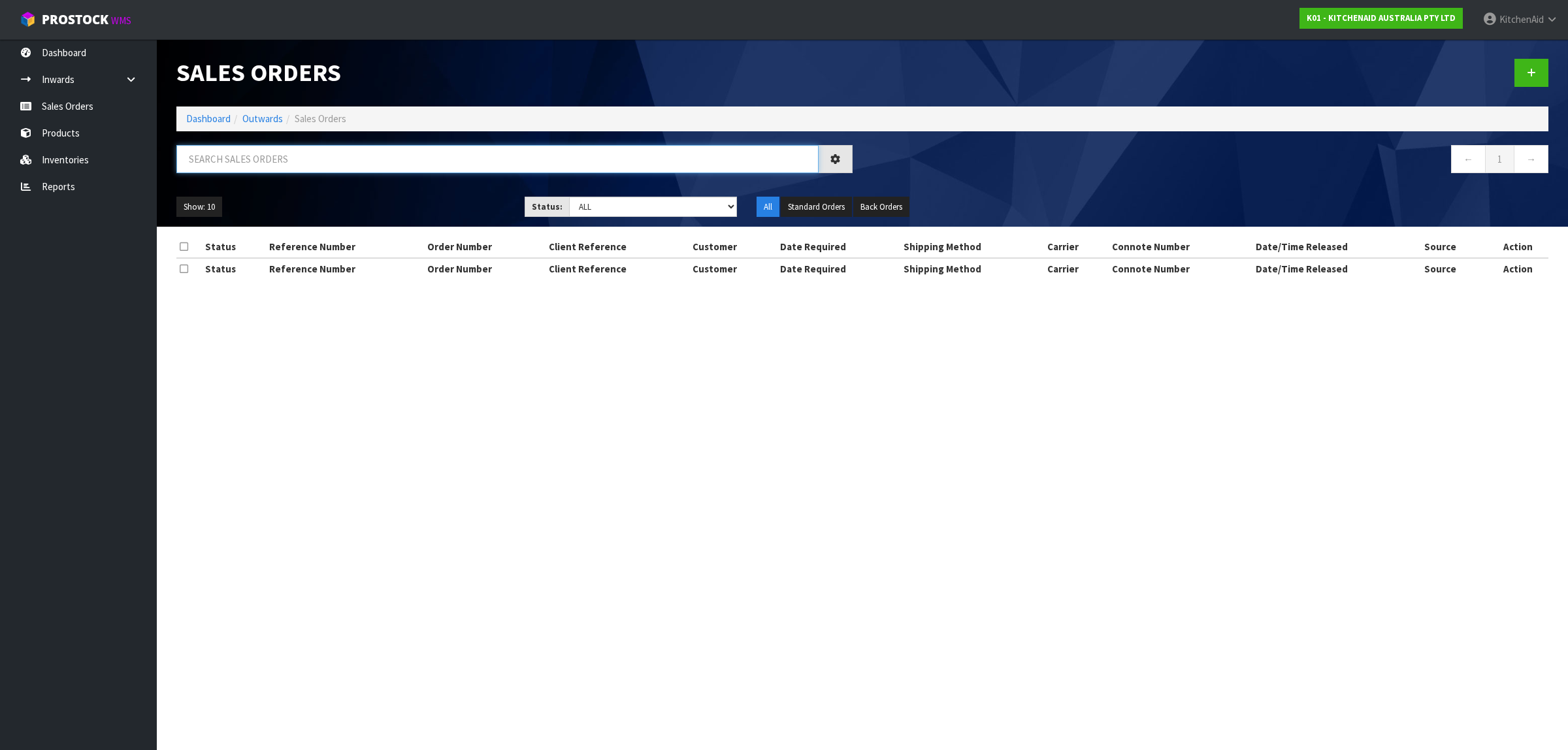
click at [376, 165] on input "text" at bounding box center [497, 159] width 643 height 28
paste input "64051554025835"
type input "64051554025835"
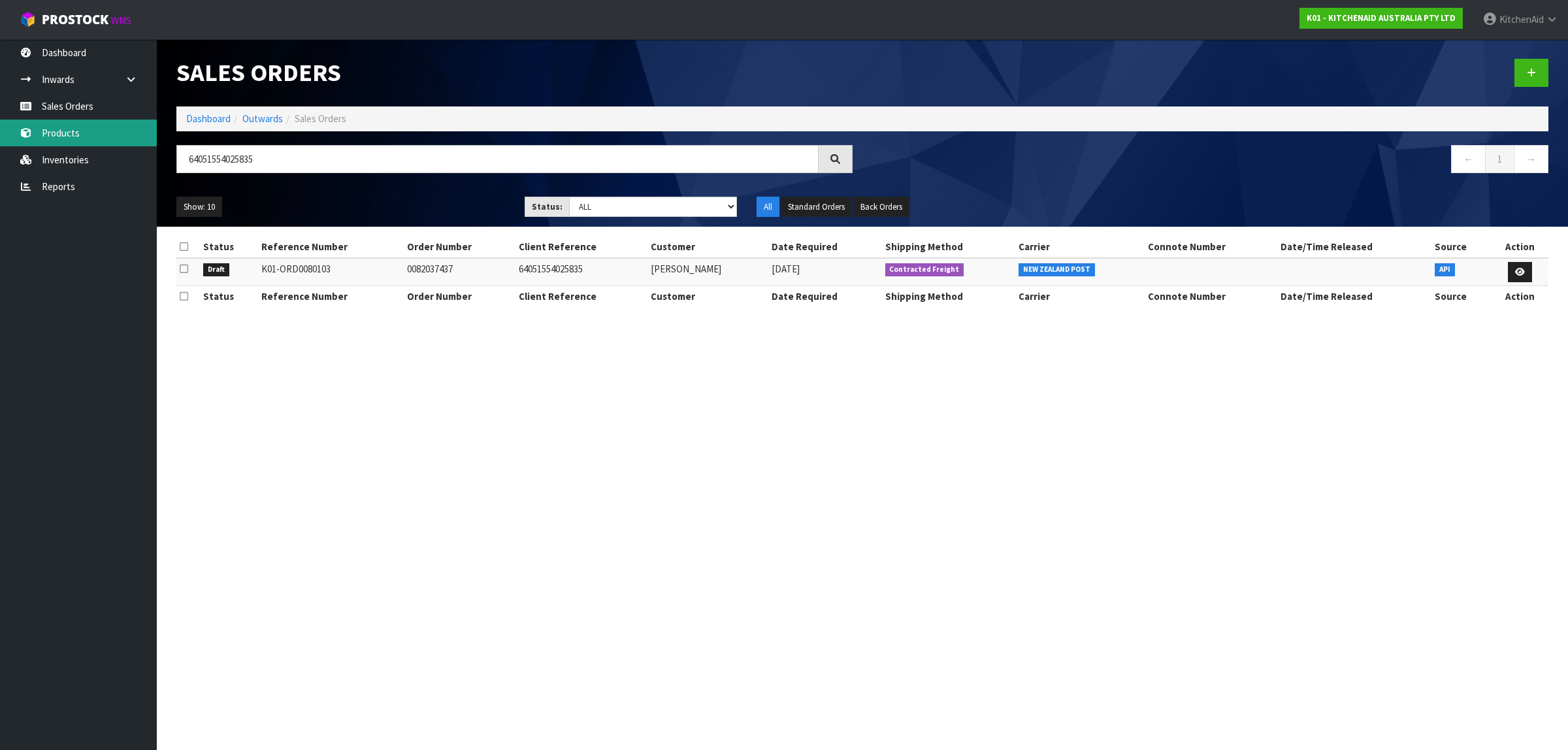
click at [87, 132] on link "Products" at bounding box center [78, 133] width 156 height 27
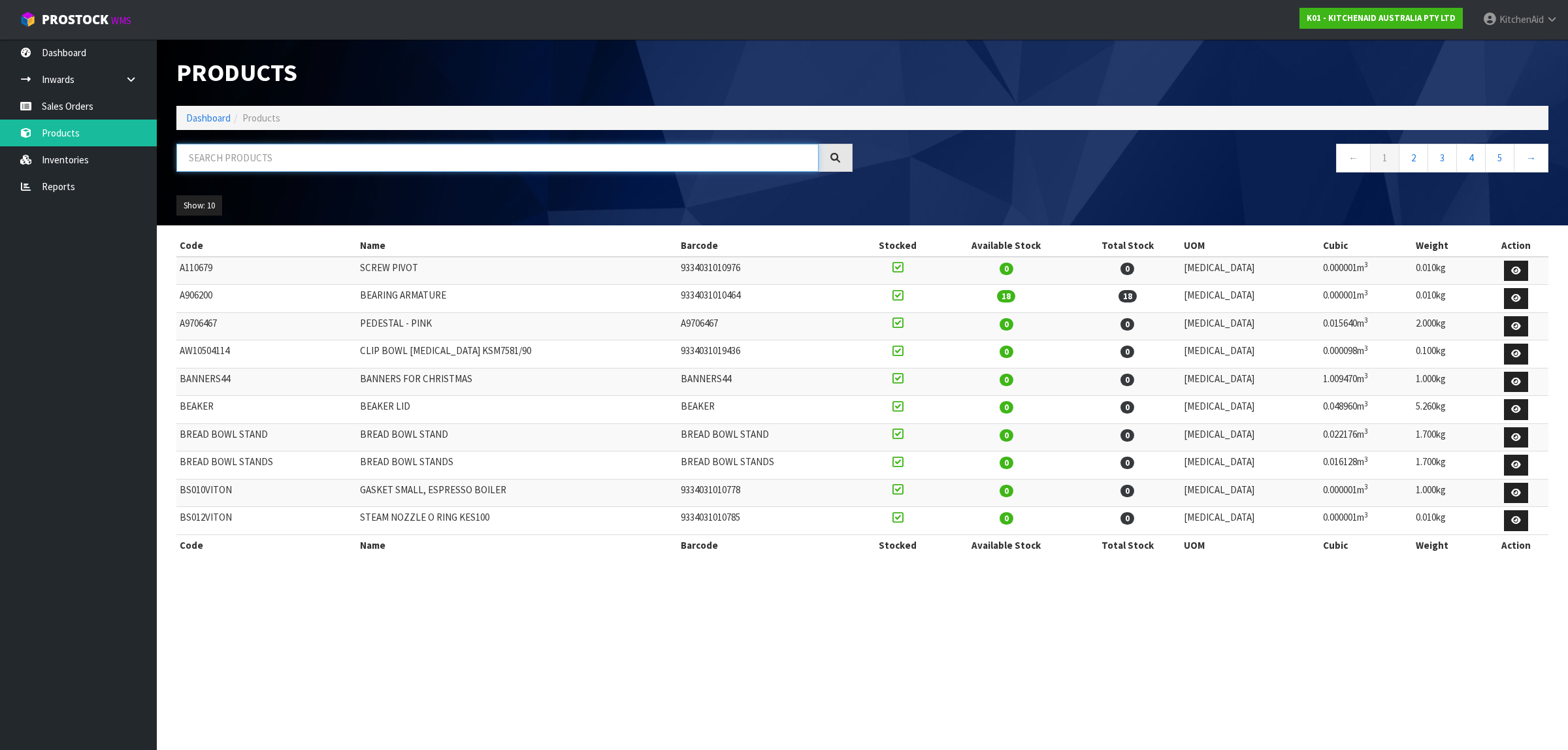
click at [275, 167] on input "text" at bounding box center [497, 157] width 643 height 28
paste input "WPW10323378"
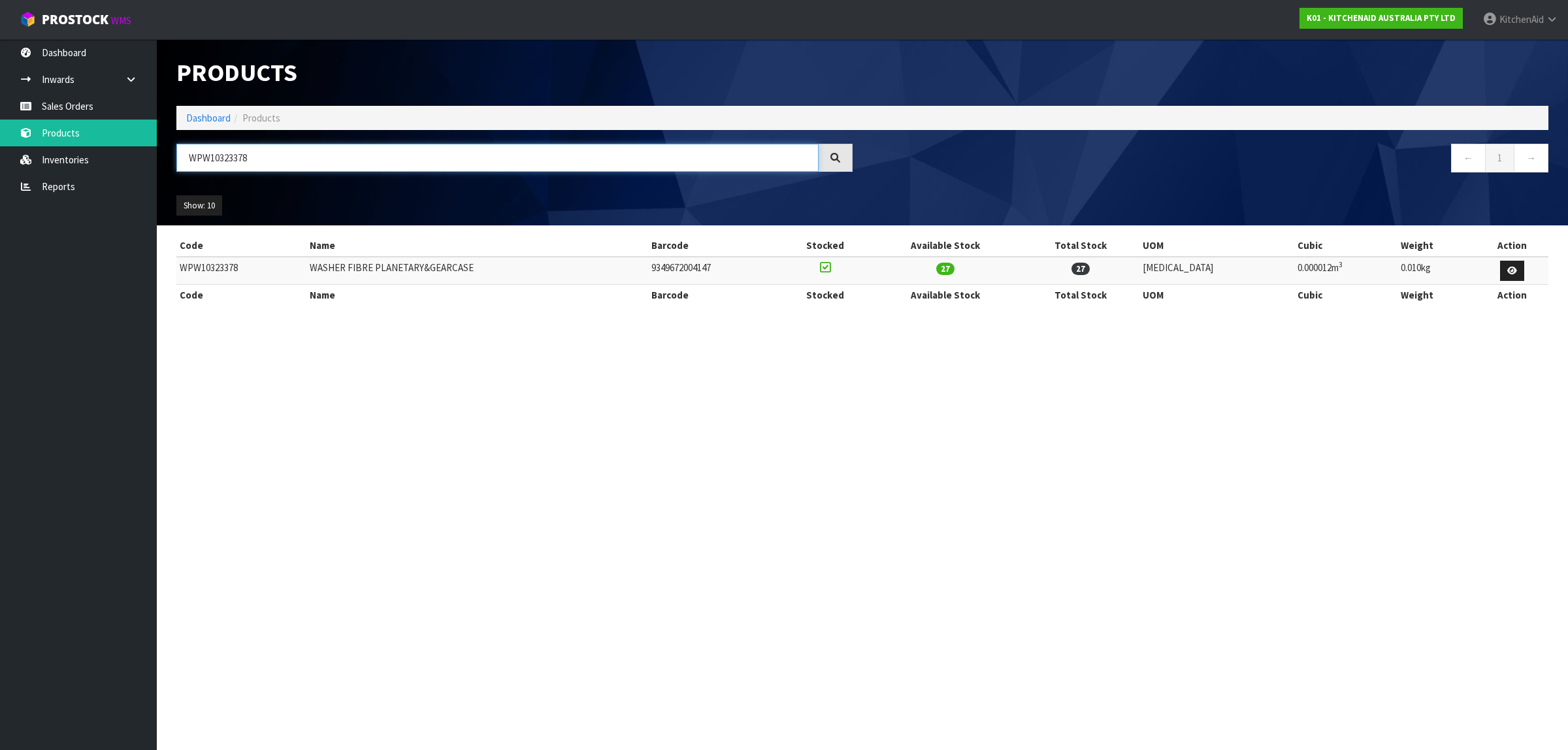
drag, startPoint x: 291, startPoint y: 165, endPoint x: 176, endPoint y: 153, distance: 115.6
click at [178, 154] on input "WPW10323378" at bounding box center [497, 157] width 643 height 28
paste input "240775-1"
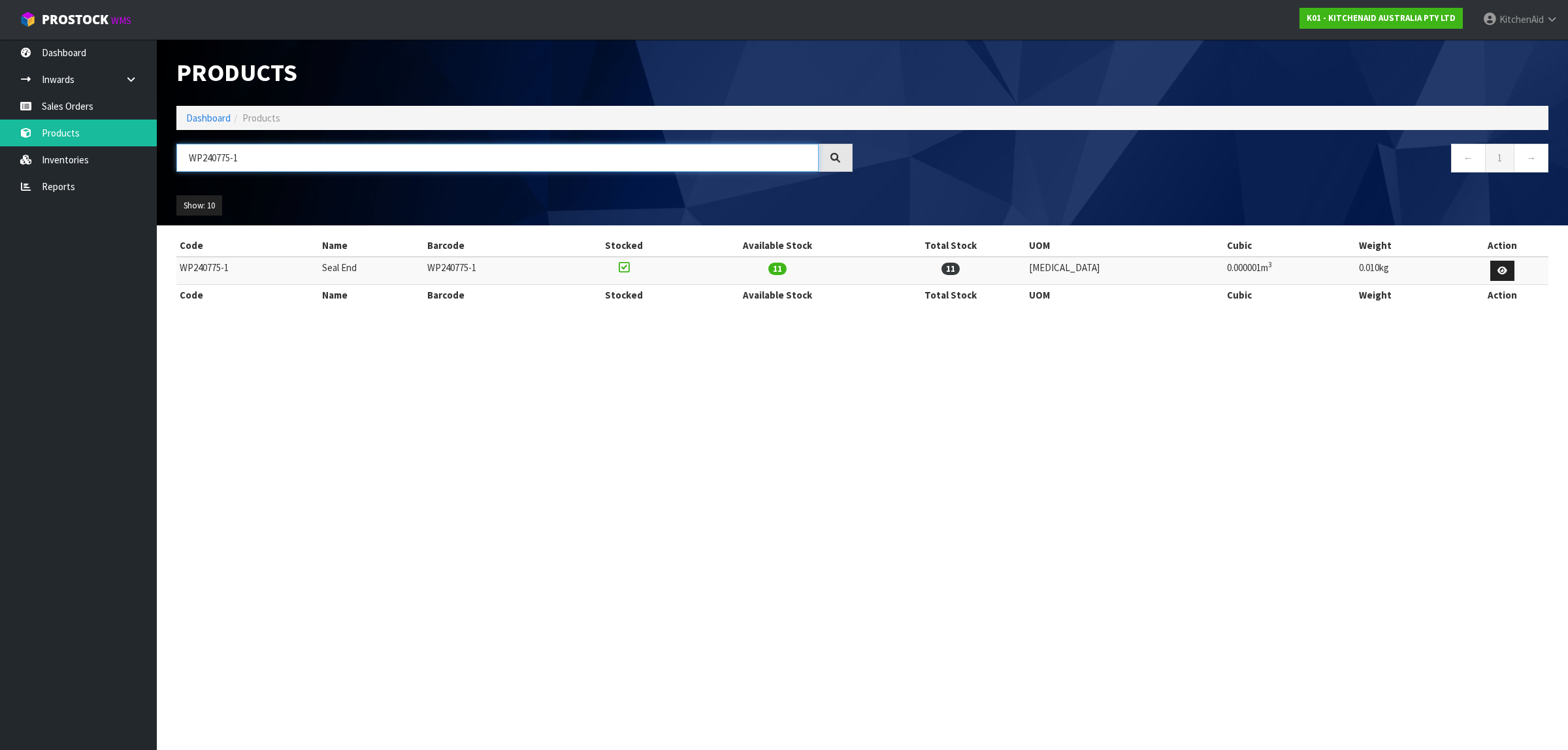
drag, startPoint x: 293, startPoint y: 157, endPoint x: 165, endPoint y: 138, distance: 129.4
click at [165, 138] on header "Products Import Products Drop file here to import csv template Dashboard Produc…" at bounding box center [862, 132] width 1412 height 187
paste input "4162324"
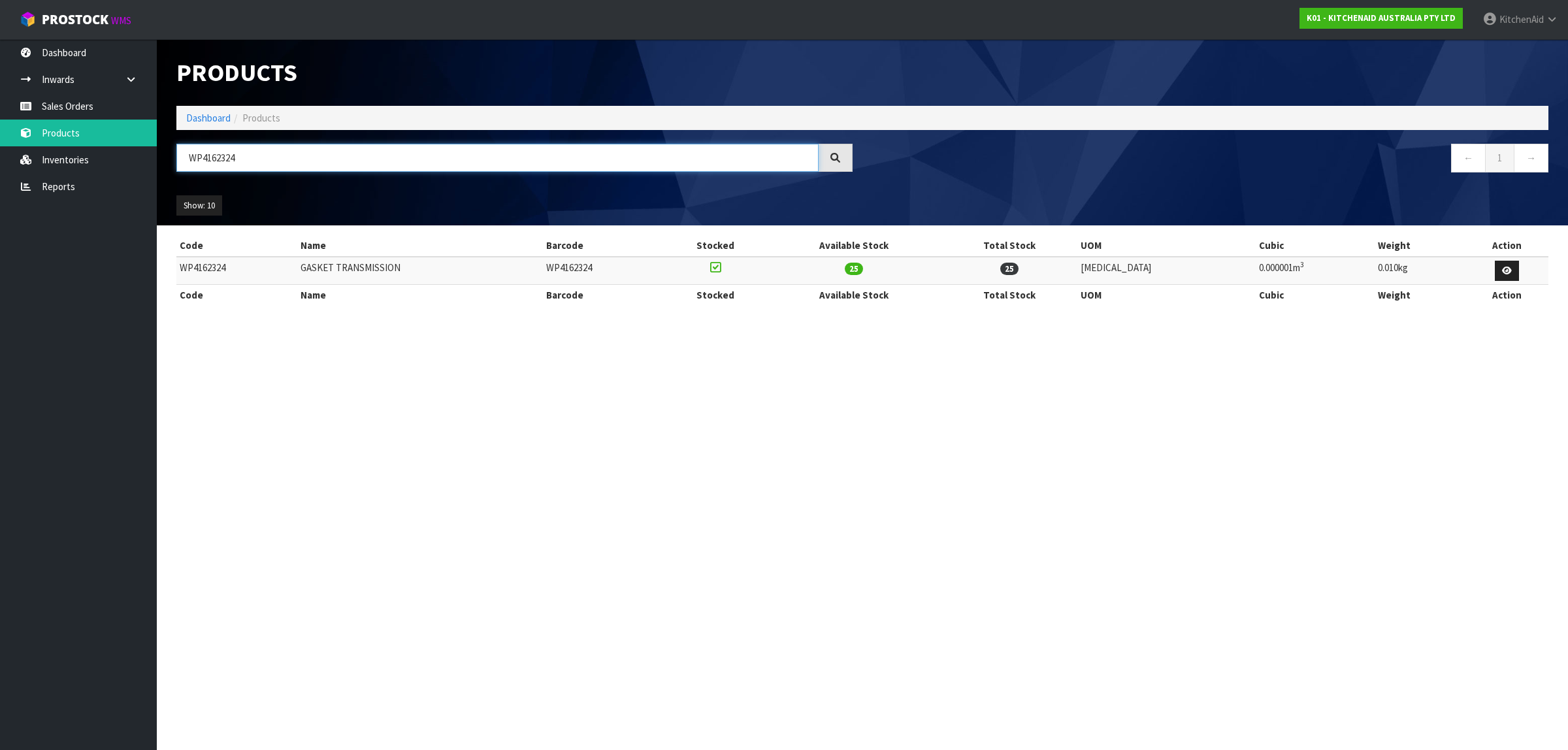
drag, startPoint x: 379, startPoint y: 155, endPoint x: 170, endPoint y: 155, distance: 209.0
click at [170, 155] on div "WP4162324" at bounding box center [514, 162] width 696 height 38
paste input "3180526"
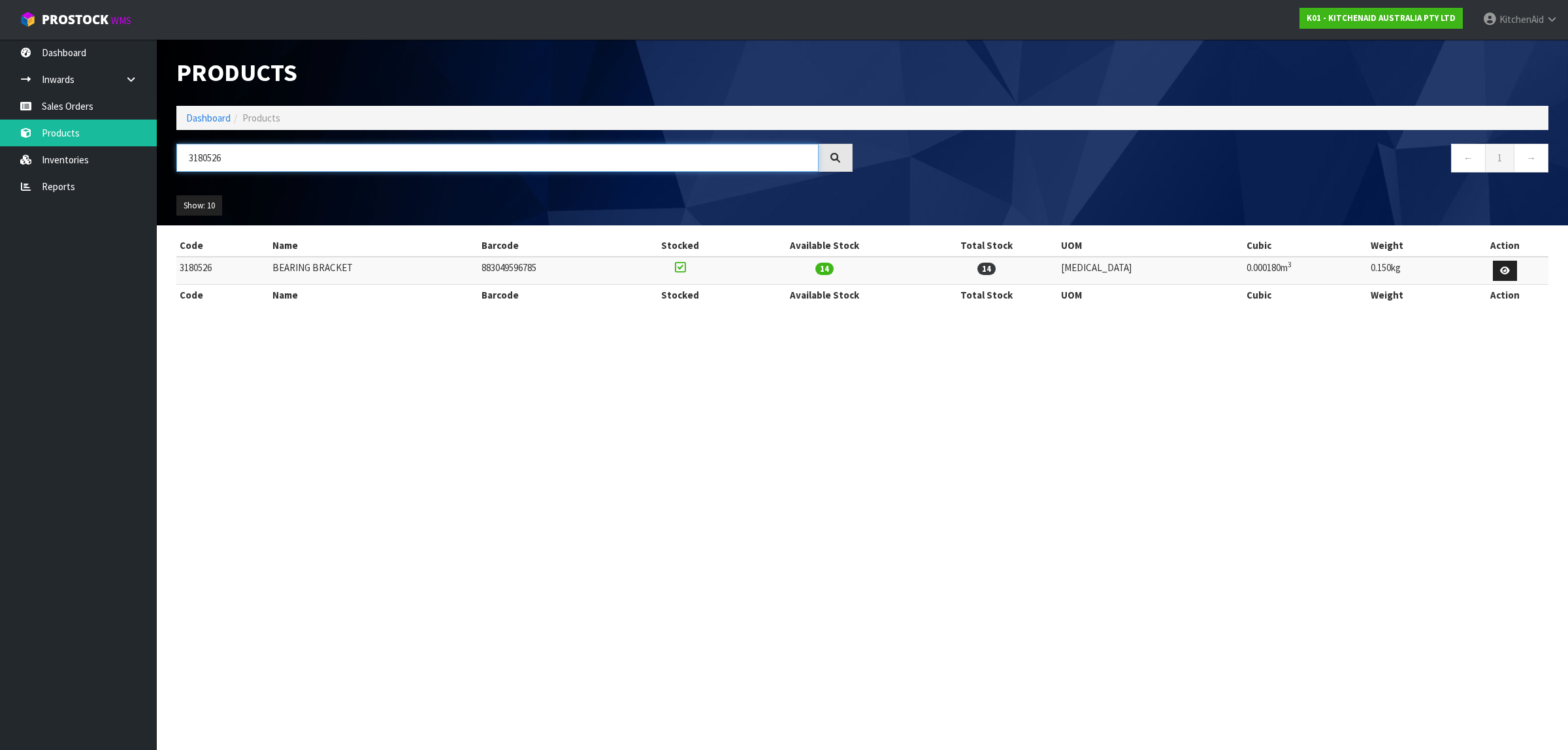
type input "3180526"
